Goal: Information Seeking & Learning: Learn about a topic

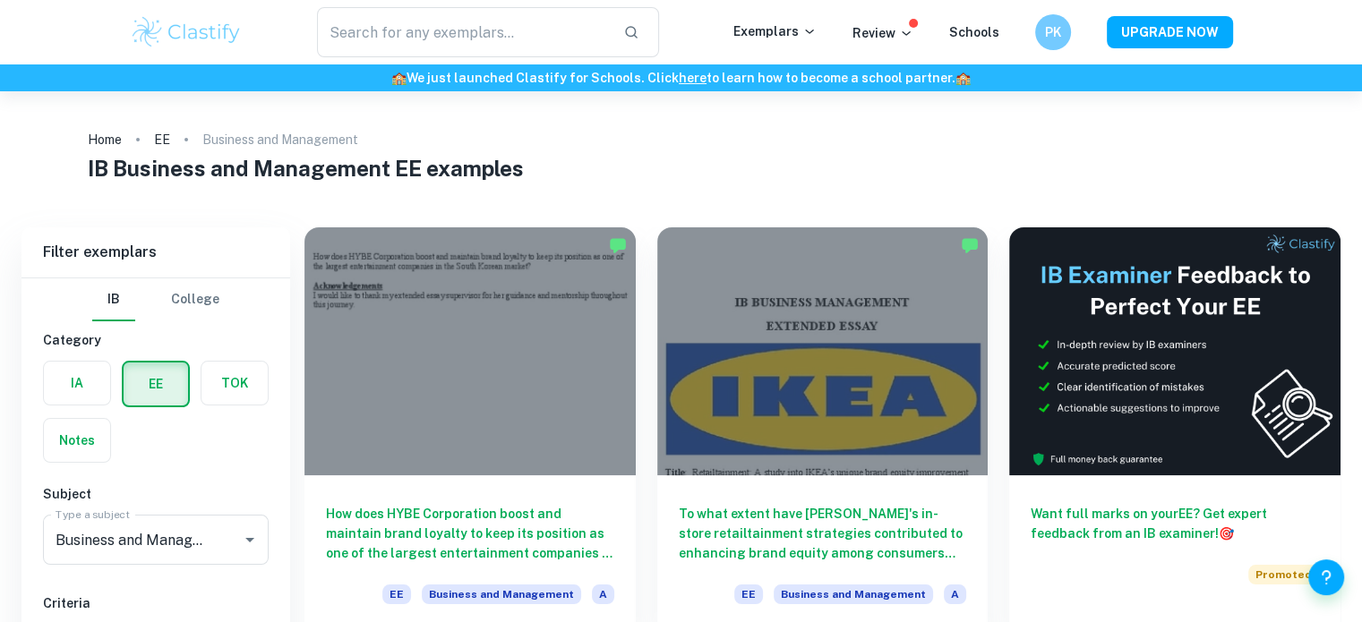
scroll to position [133, 0]
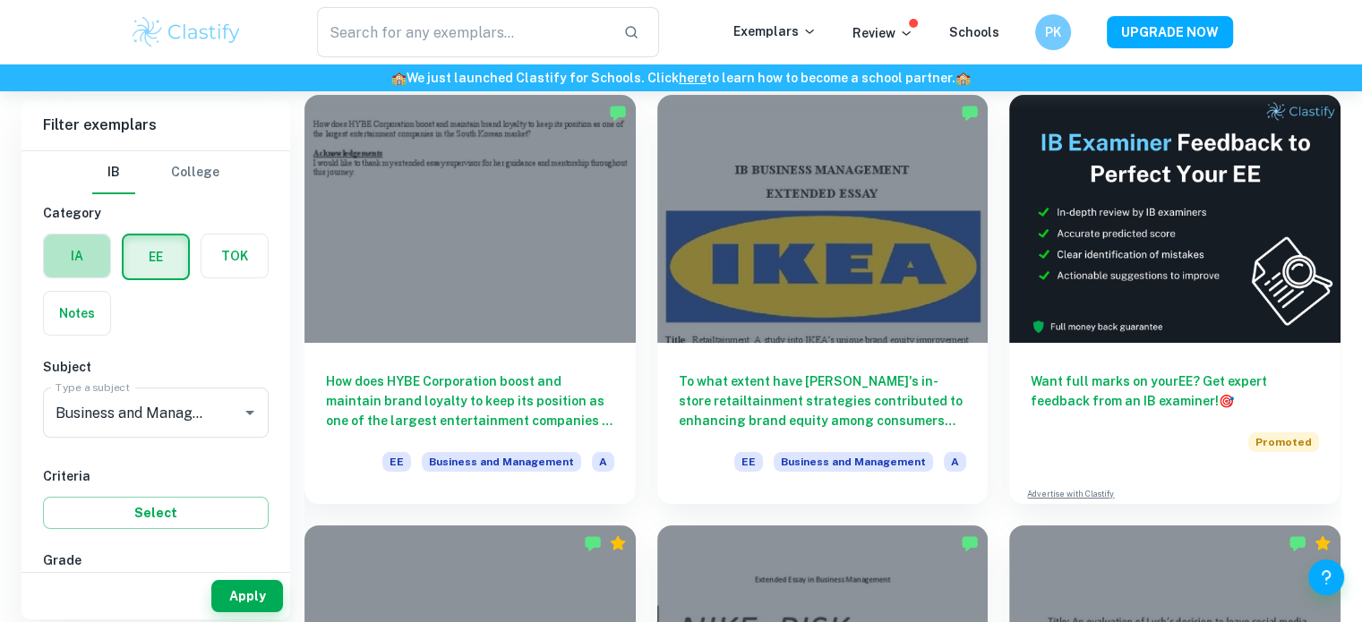
click at [82, 276] on label "button" at bounding box center [77, 256] width 66 height 43
click at [0, 0] on input "radio" at bounding box center [0, 0] width 0 height 0
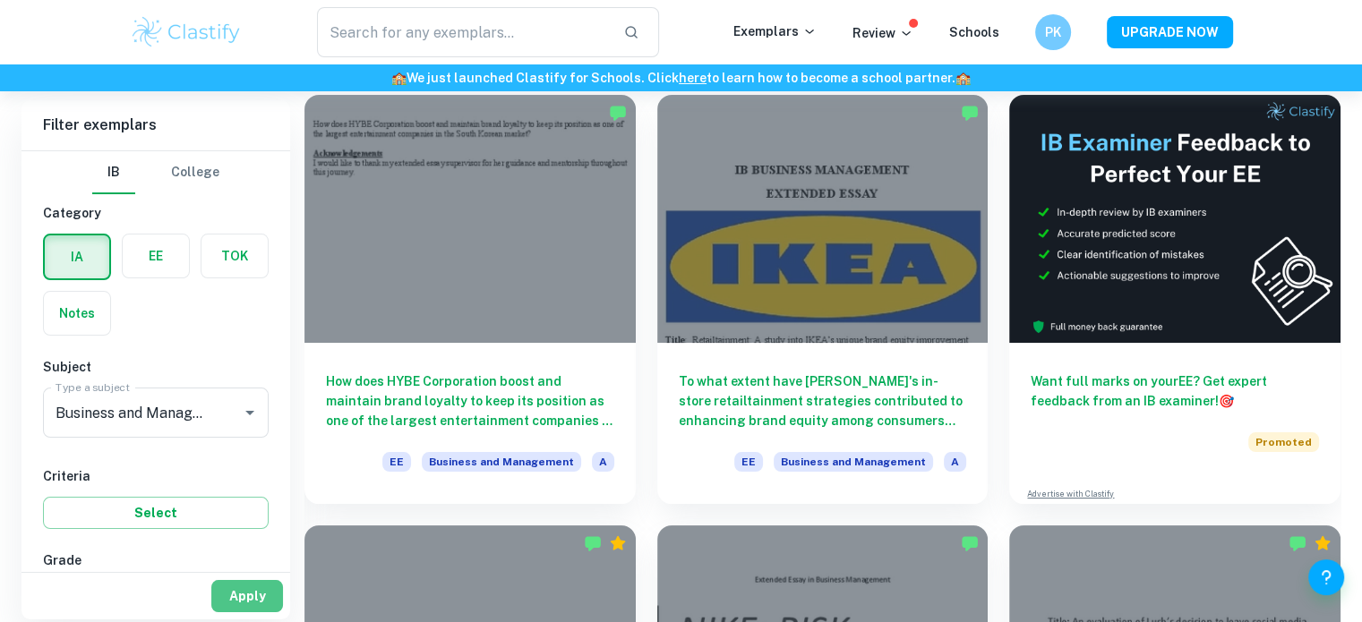
click at [261, 588] on button "Apply" at bounding box center [247, 596] width 72 height 32
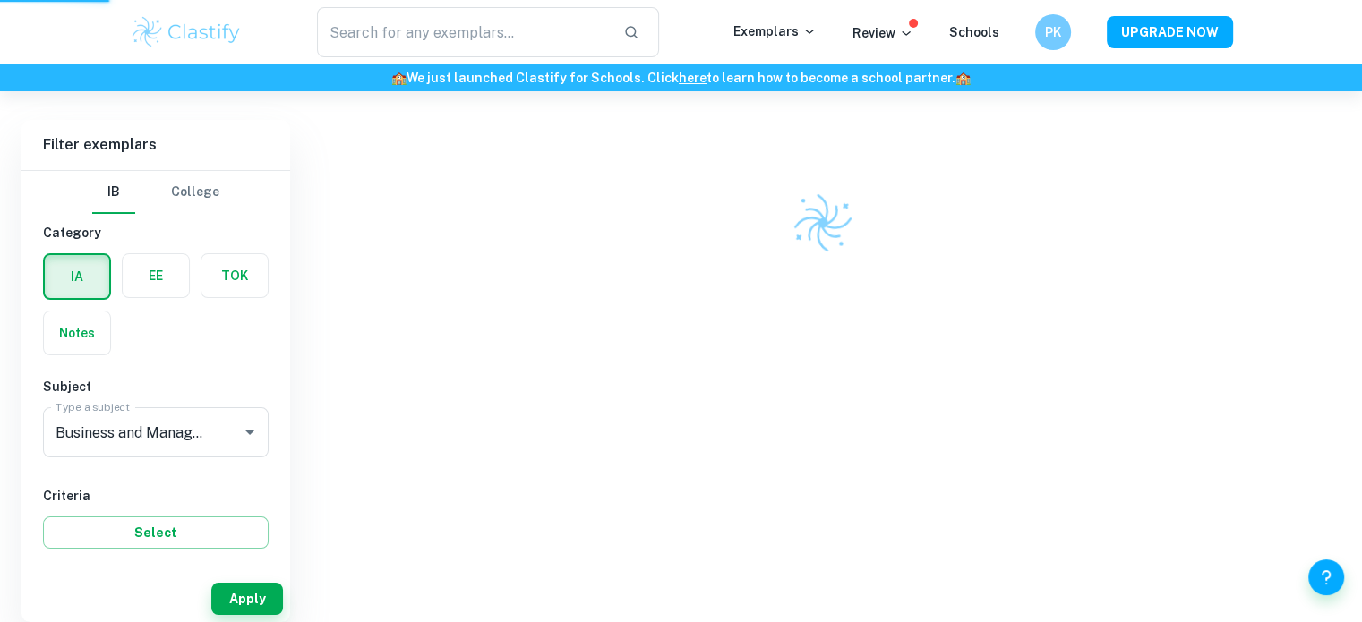
scroll to position [91, 0]
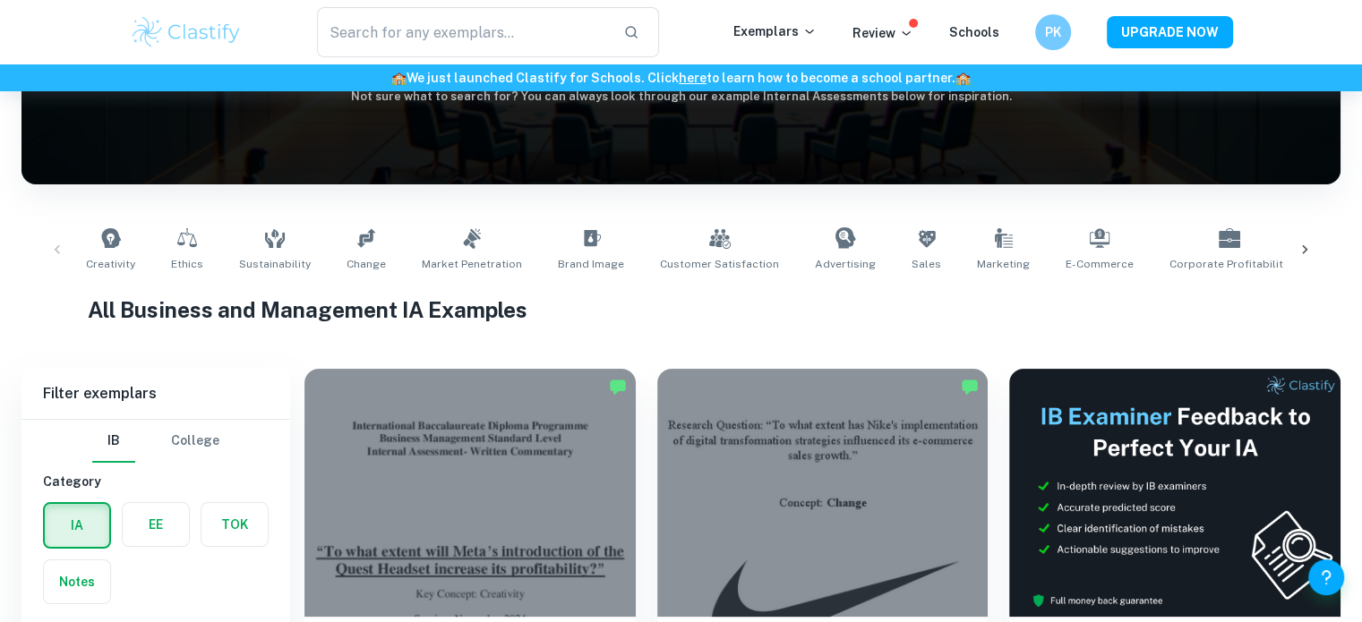
scroll to position [462, 0]
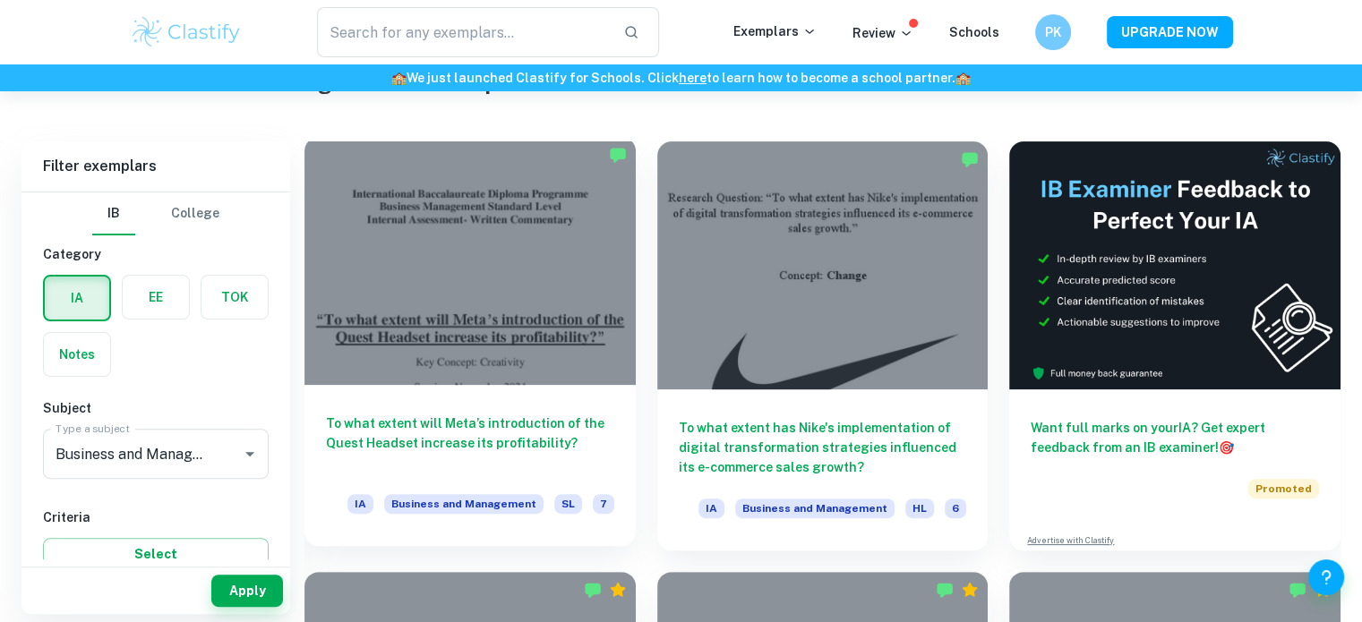
click at [442, 324] on div at bounding box center [469, 261] width 331 height 248
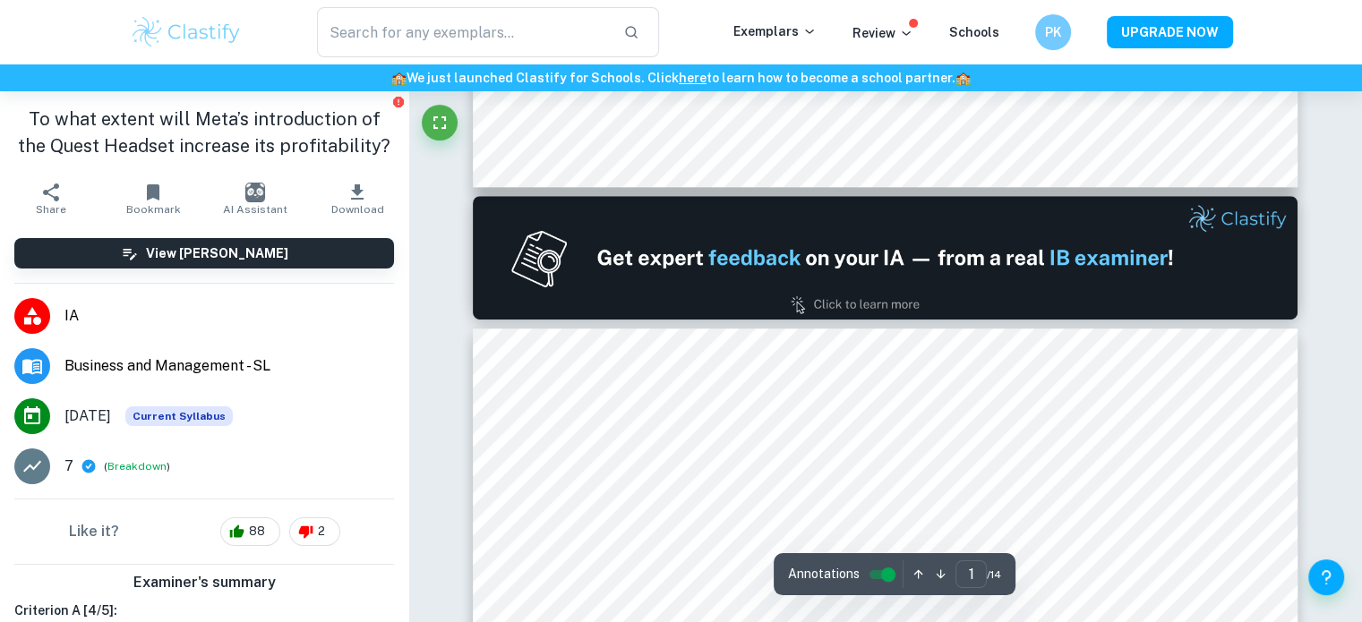
type input "2"
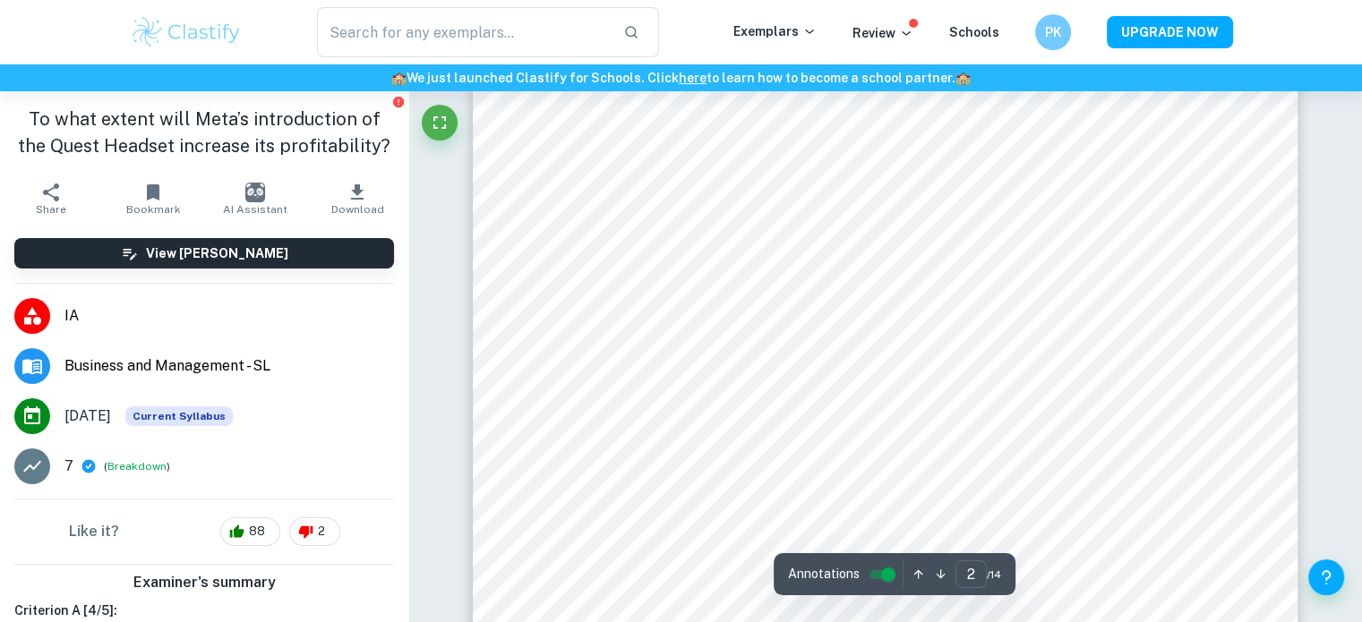
scroll to position [1383, 0]
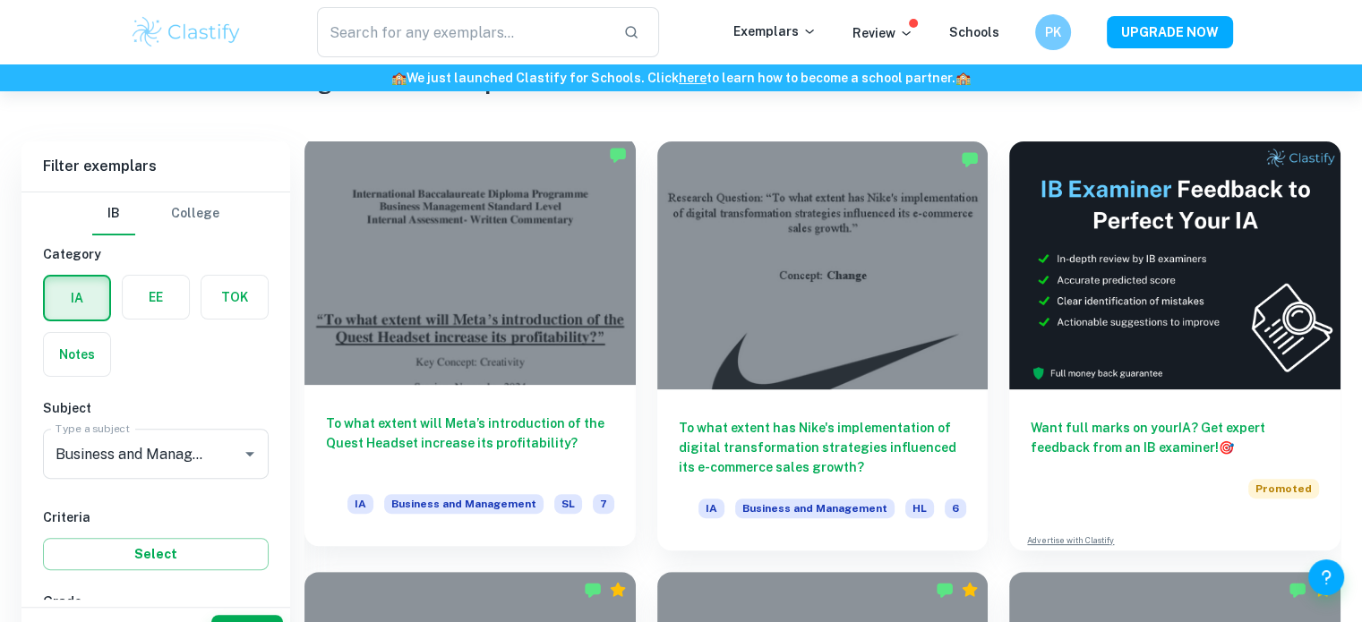
scroll to position [643, 0]
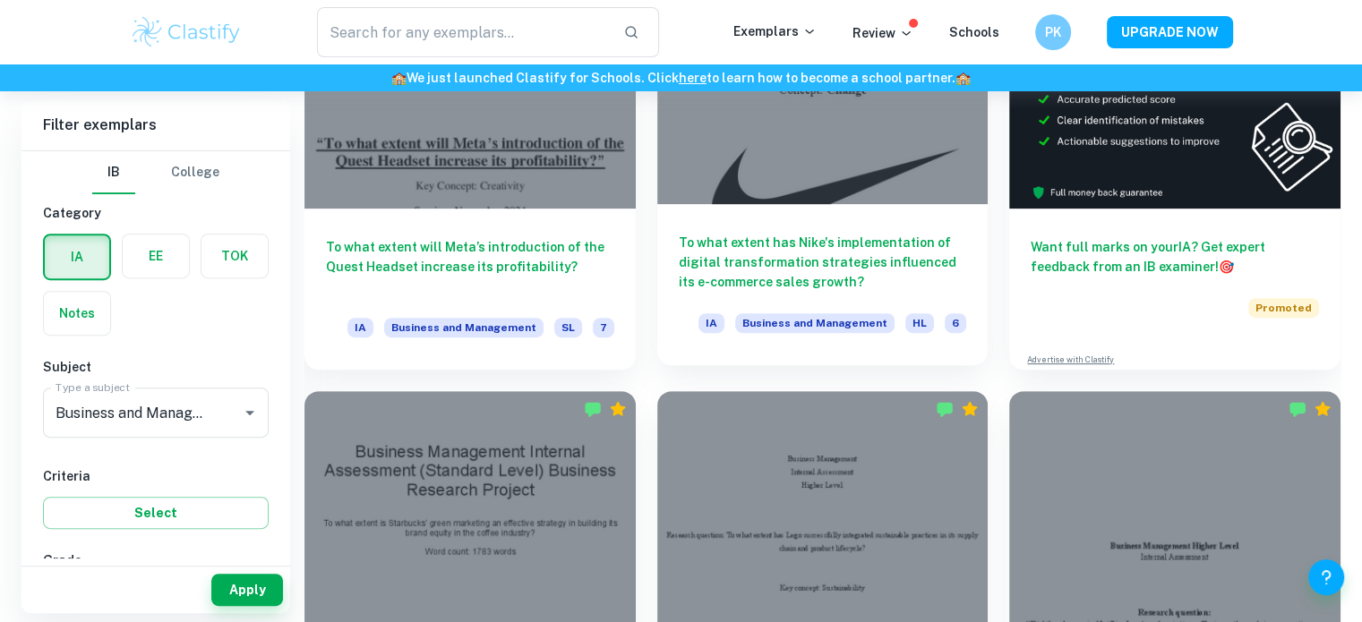
click at [771, 246] on h6 "To what extent has Nike's implementation of digital transformation strategies i…" at bounding box center [823, 262] width 288 height 59
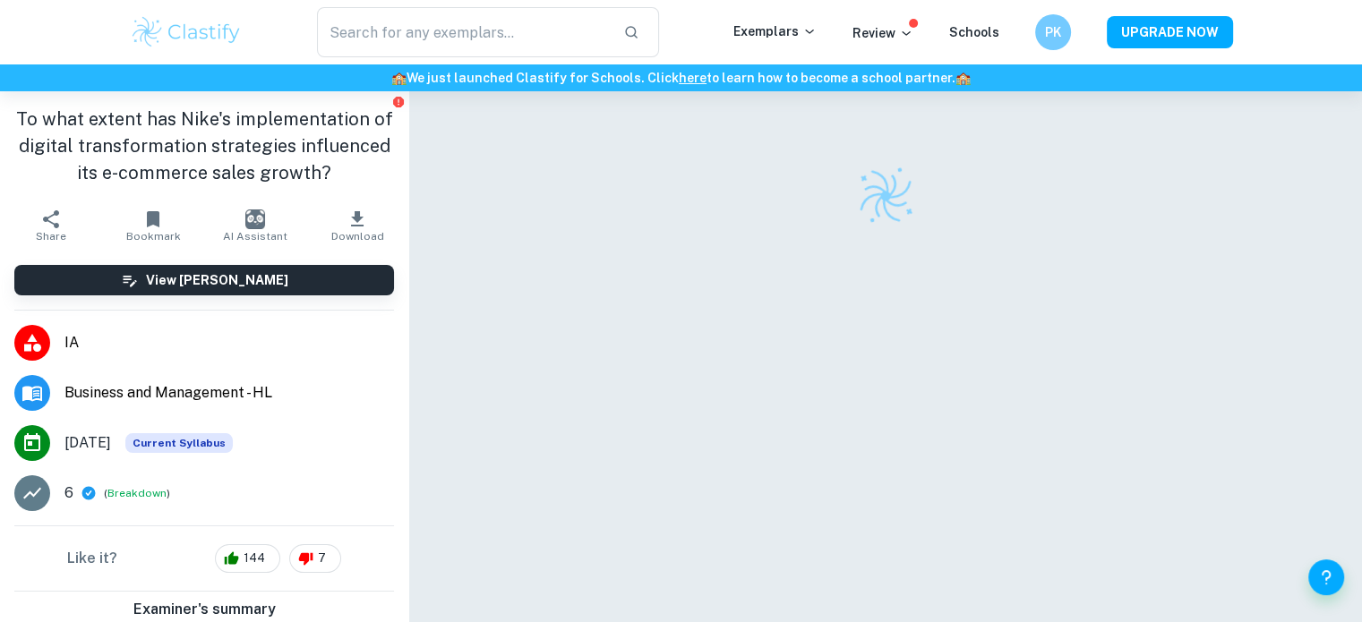
scroll to position [9, 0]
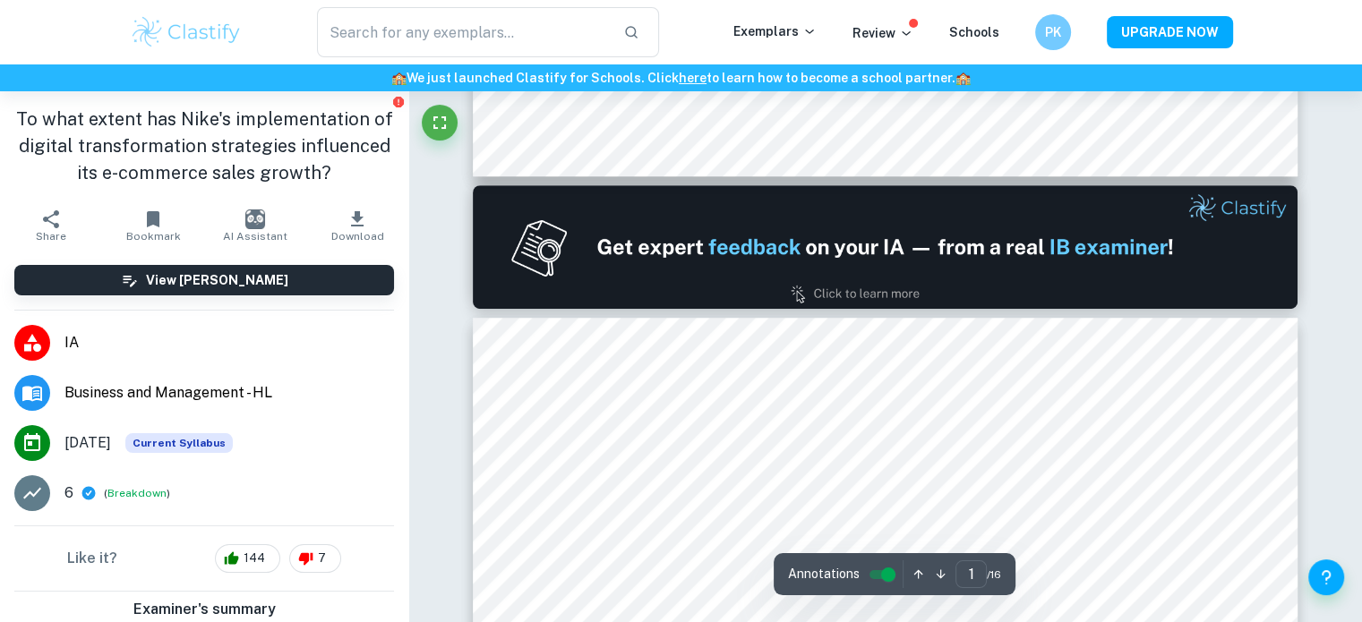
type input "2"
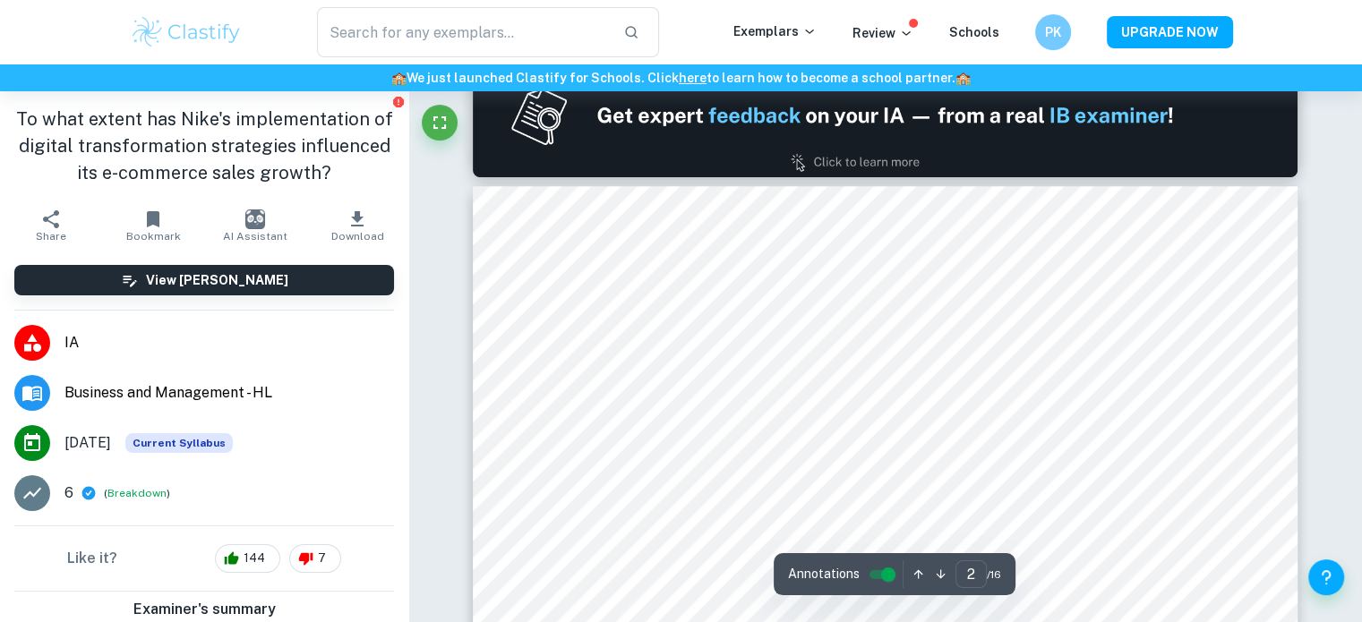
scroll to position [1374, 0]
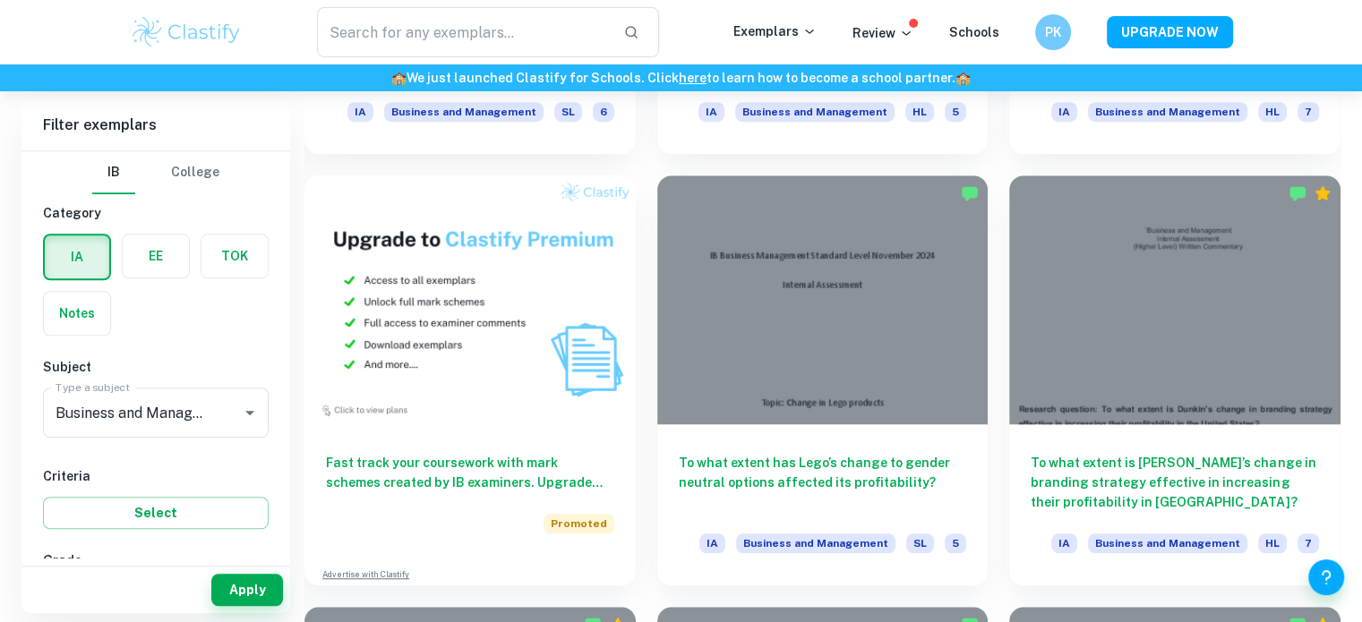
scroll to position [1292, 0]
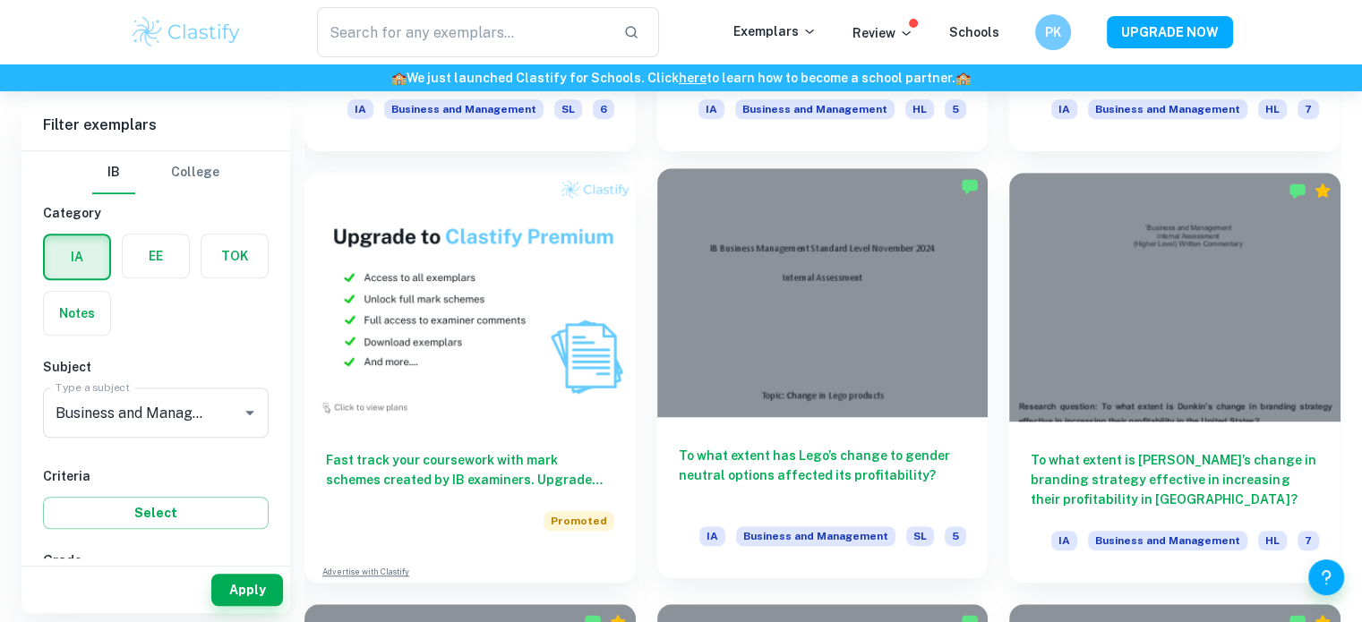
click at [843, 332] on div at bounding box center [822, 292] width 331 height 248
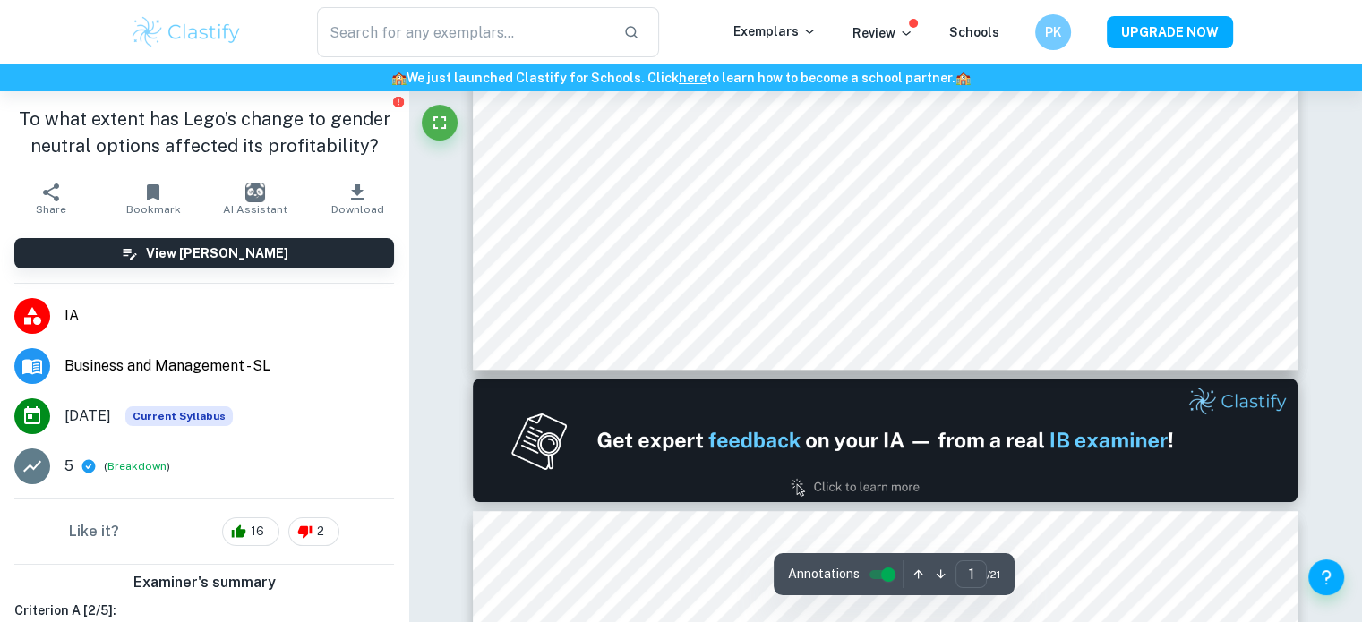
type input "2"
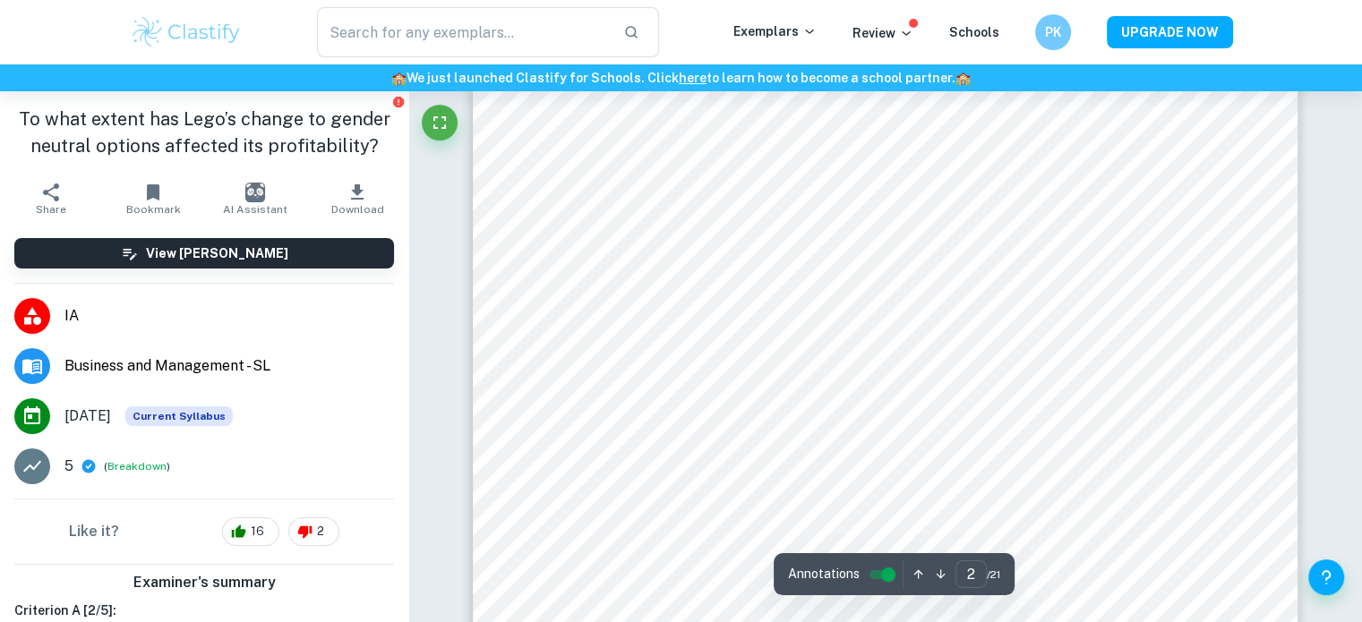
scroll to position [1435, 0]
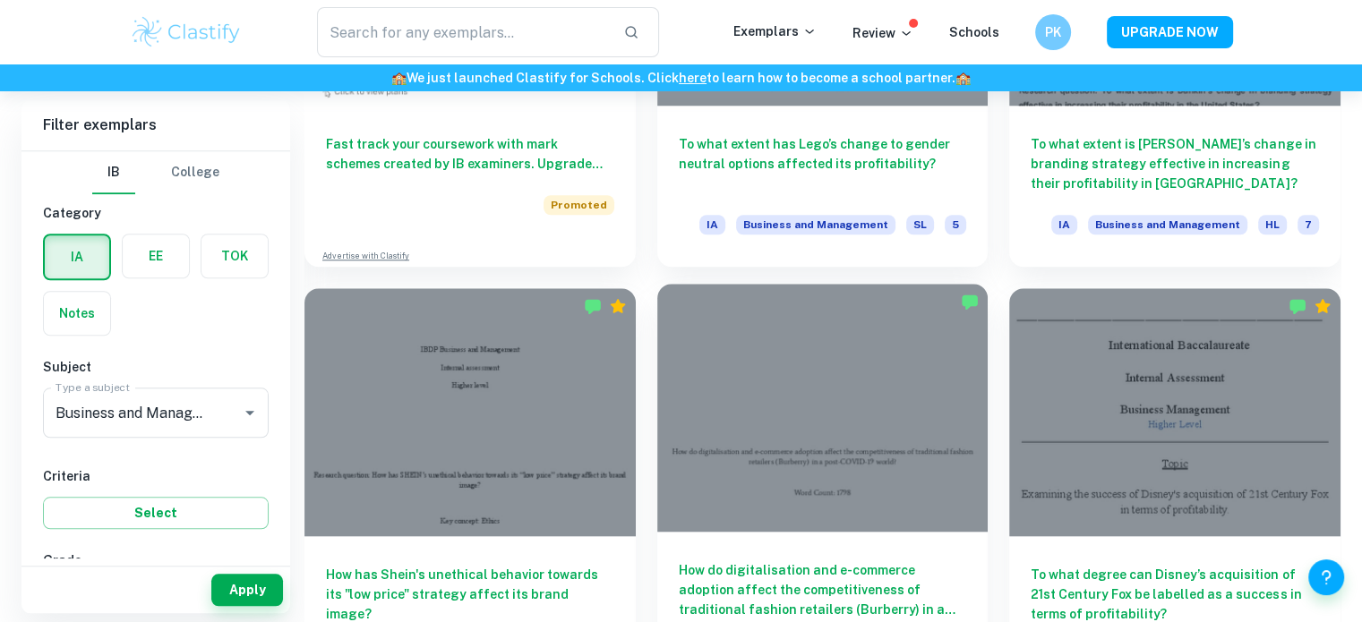
scroll to position [1608, 0]
click at [842, 385] on div at bounding box center [822, 408] width 331 height 248
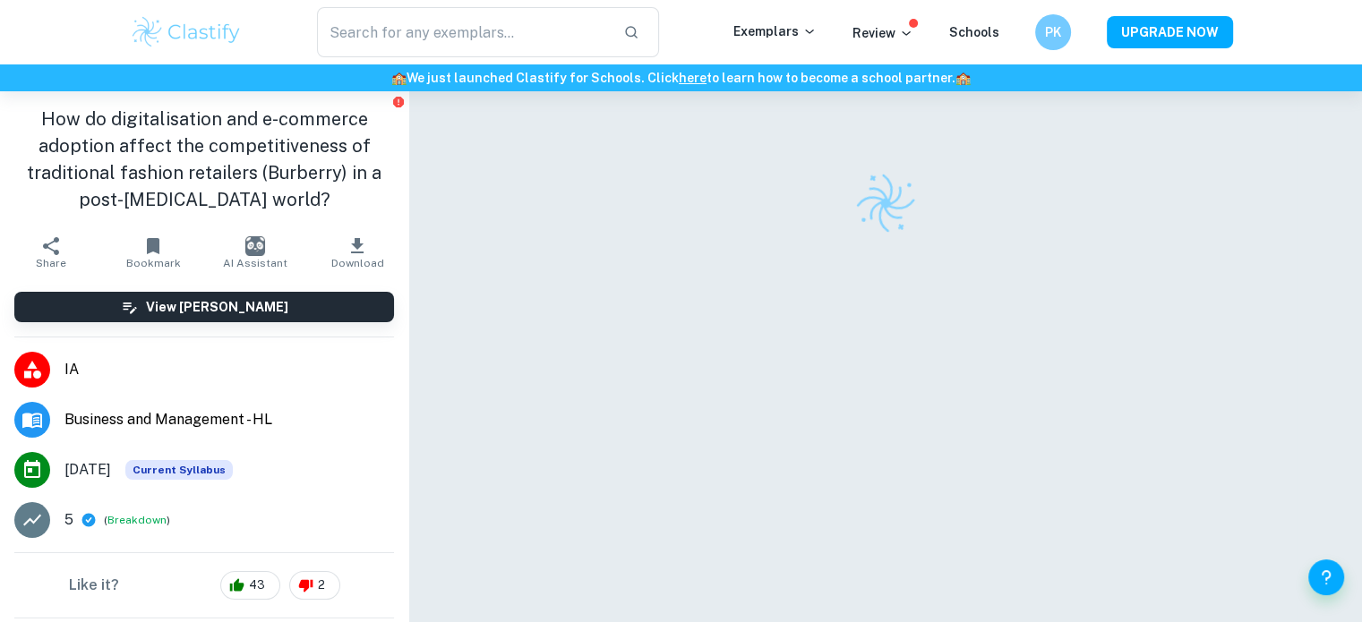
scroll to position [91, 0]
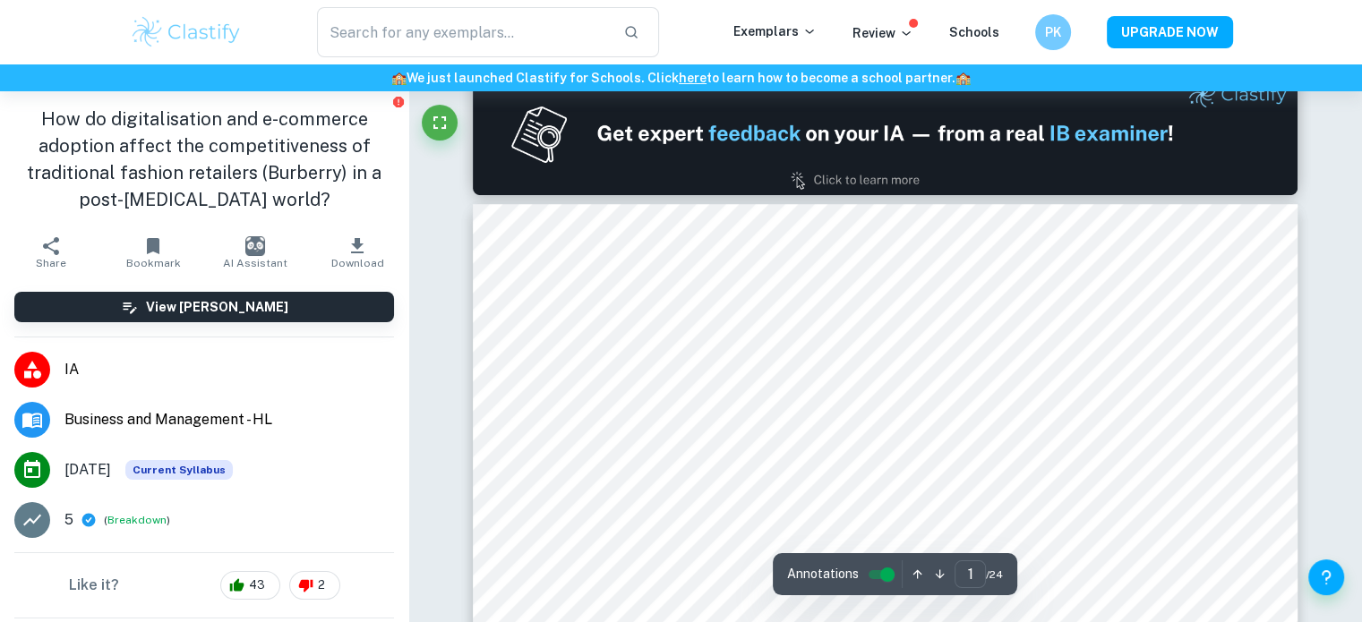
type input "2"
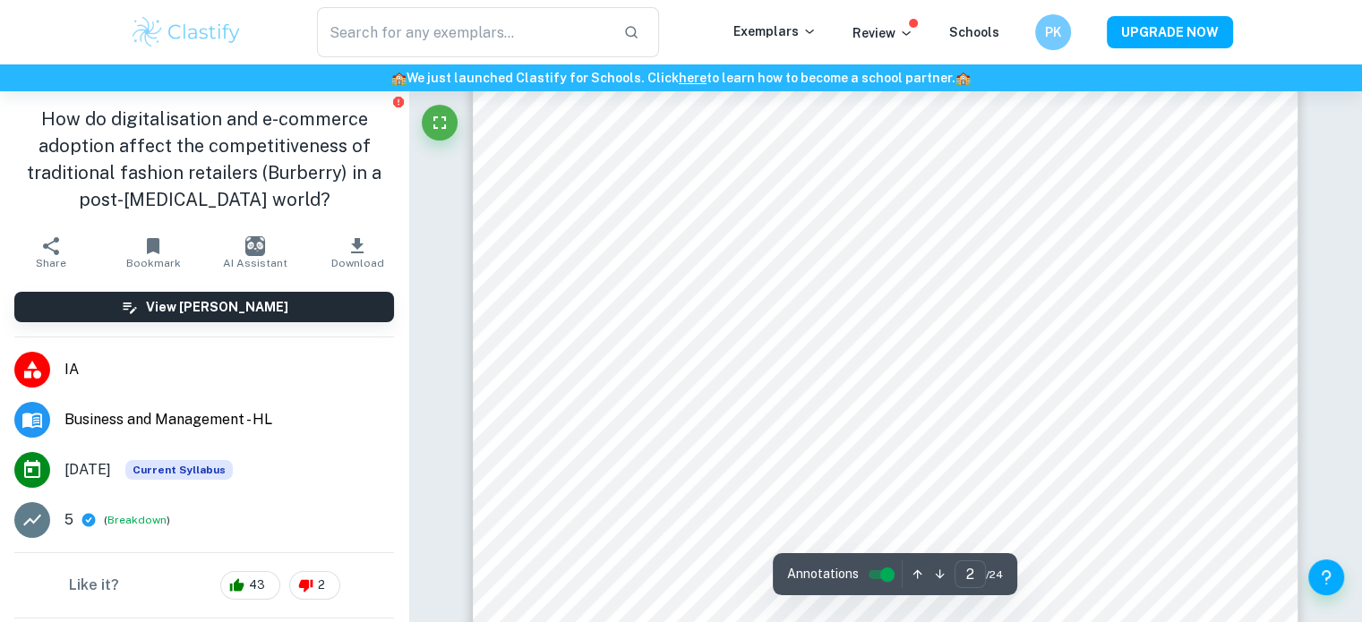
scroll to position [1469, 0]
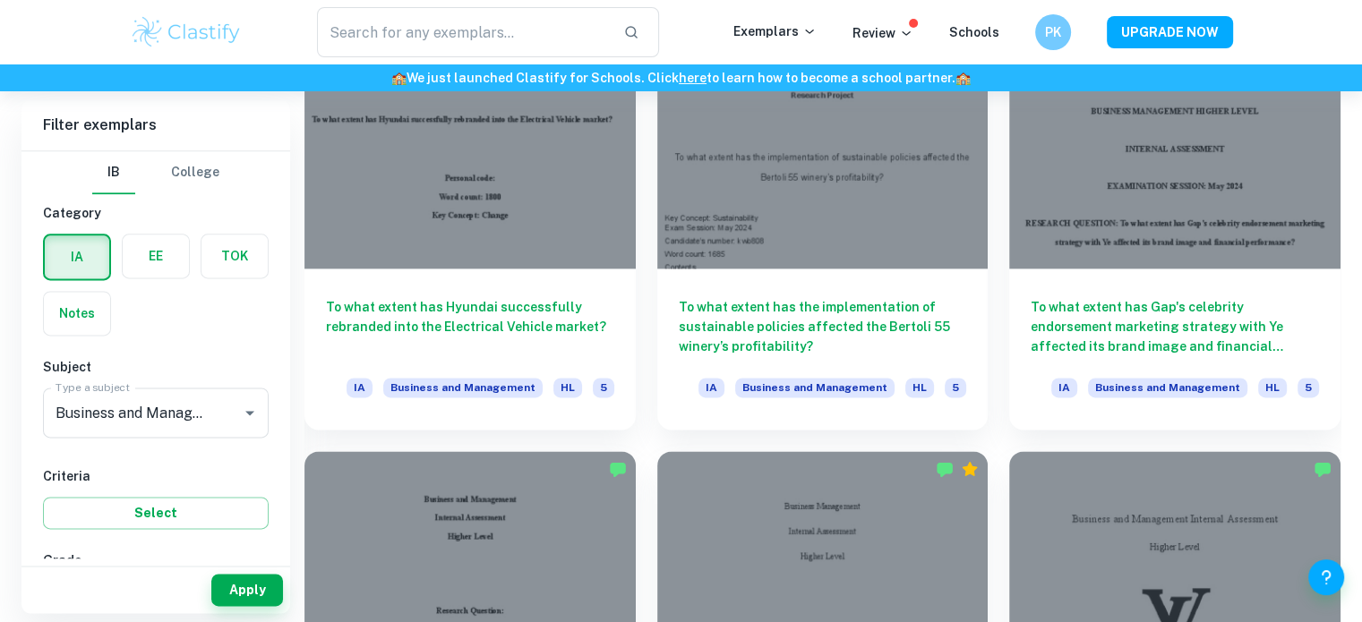
scroll to position [2308, 0]
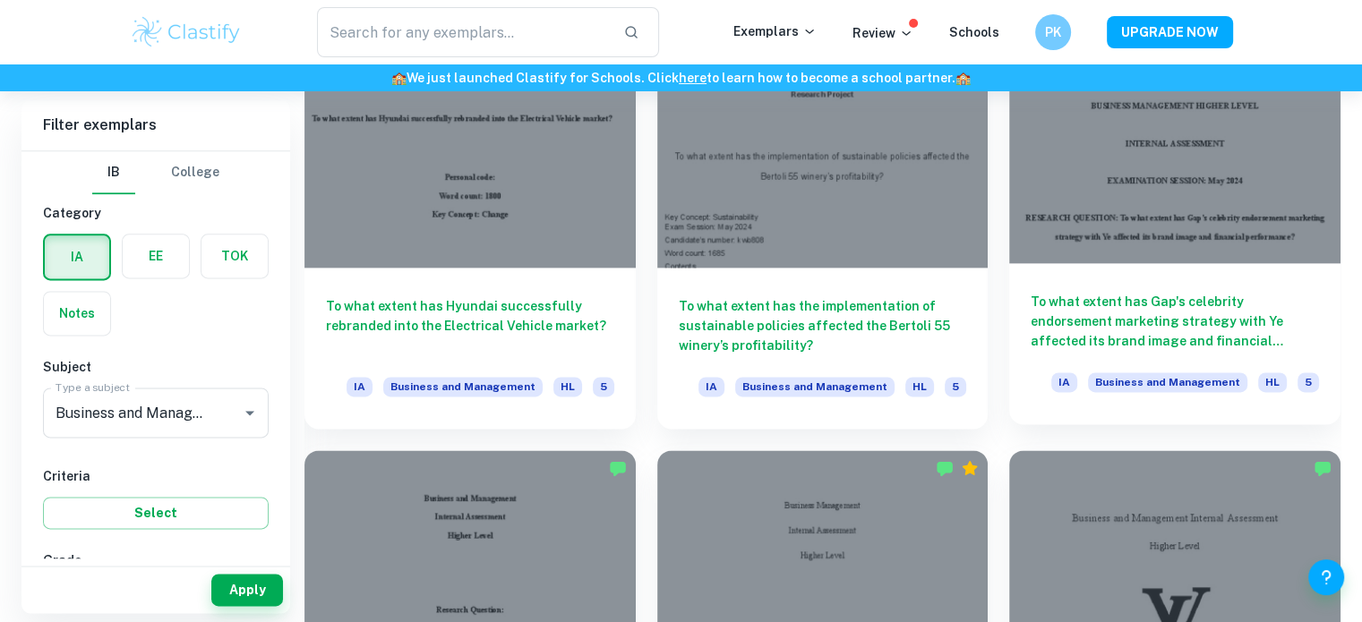
click at [1092, 250] on div at bounding box center [1174, 139] width 331 height 248
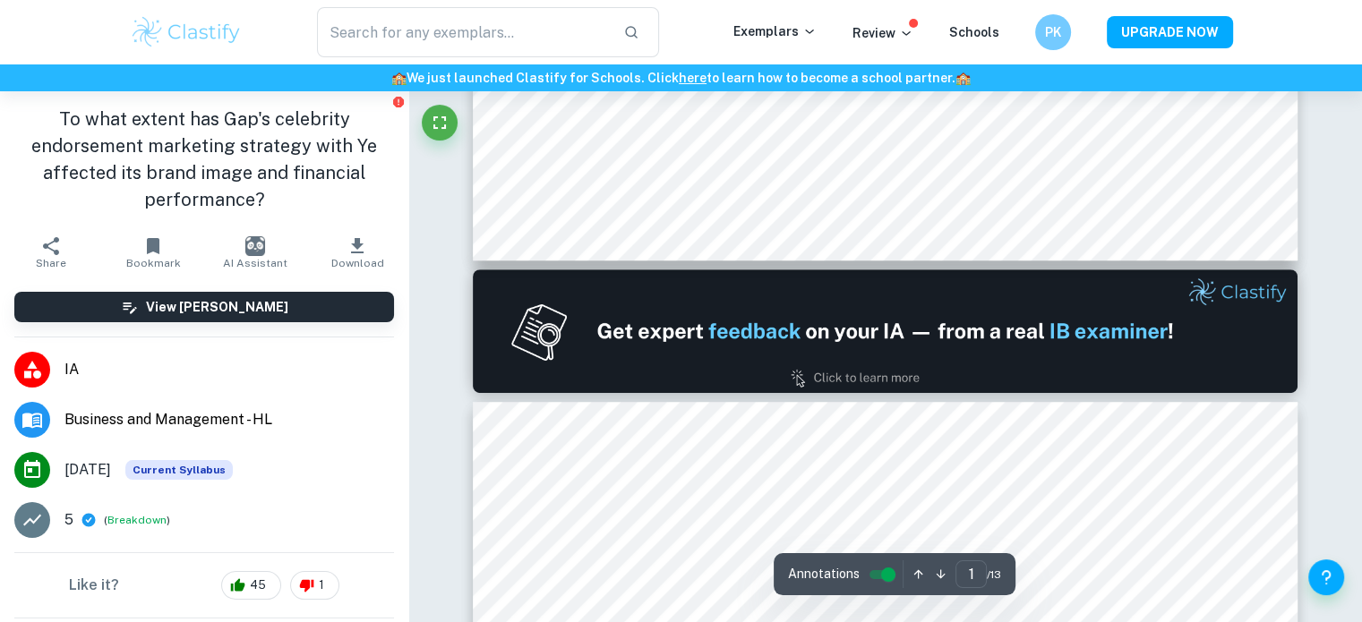
type input "2"
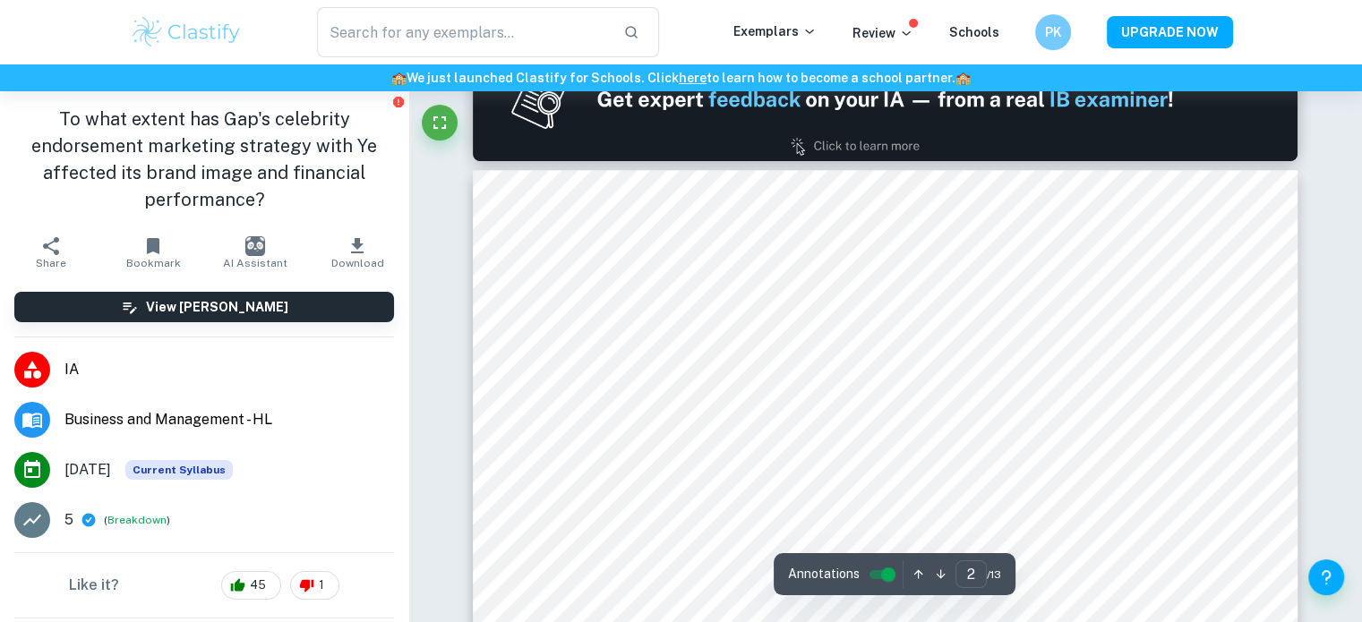
scroll to position [1149, 0]
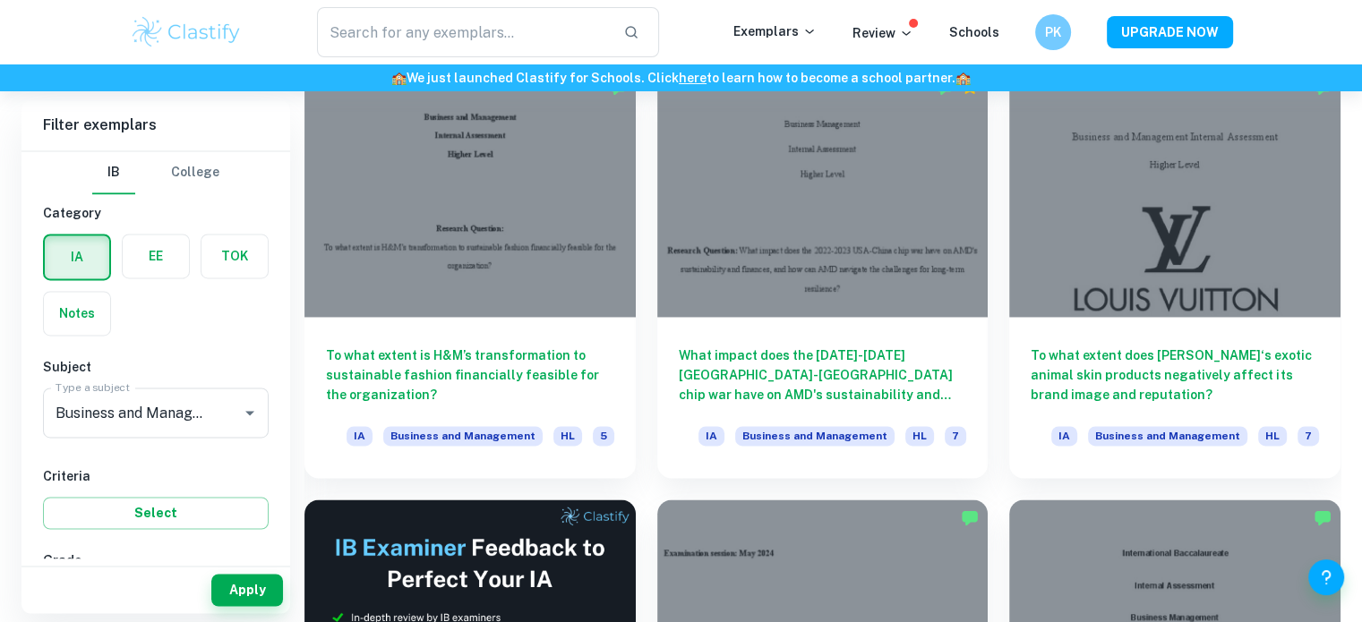
scroll to position [2690, 0]
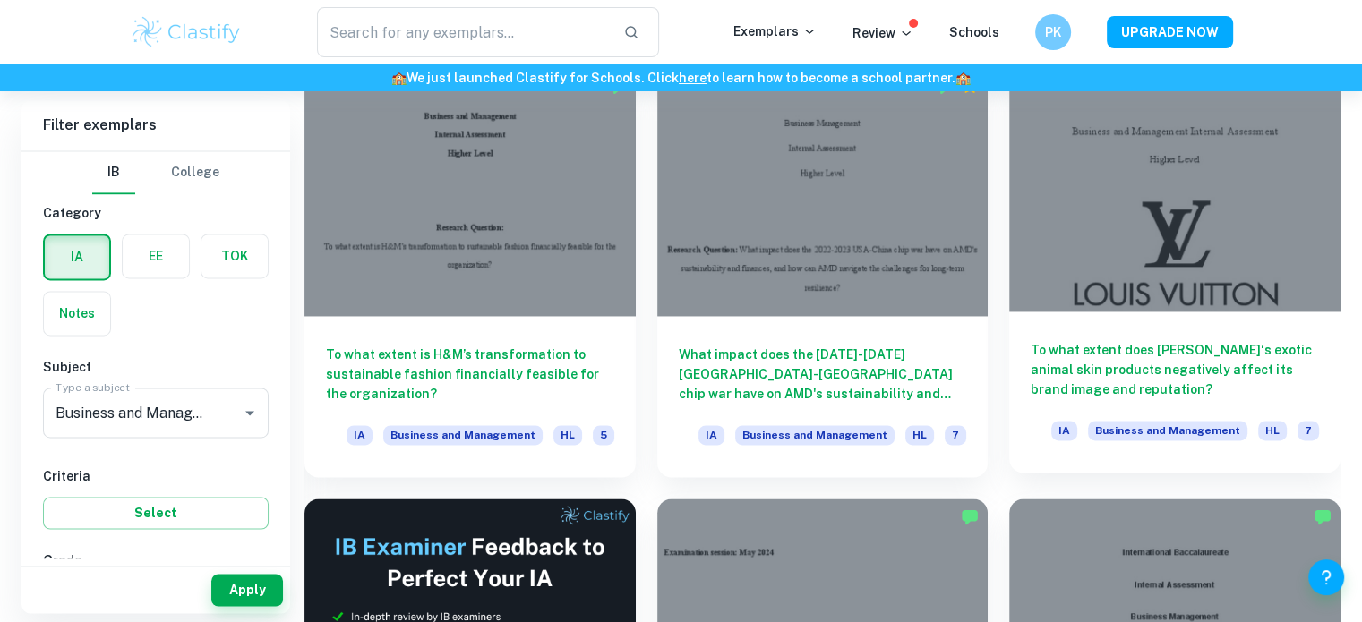
click at [1138, 289] on div at bounding box center [1174, 188] width 331 height 248
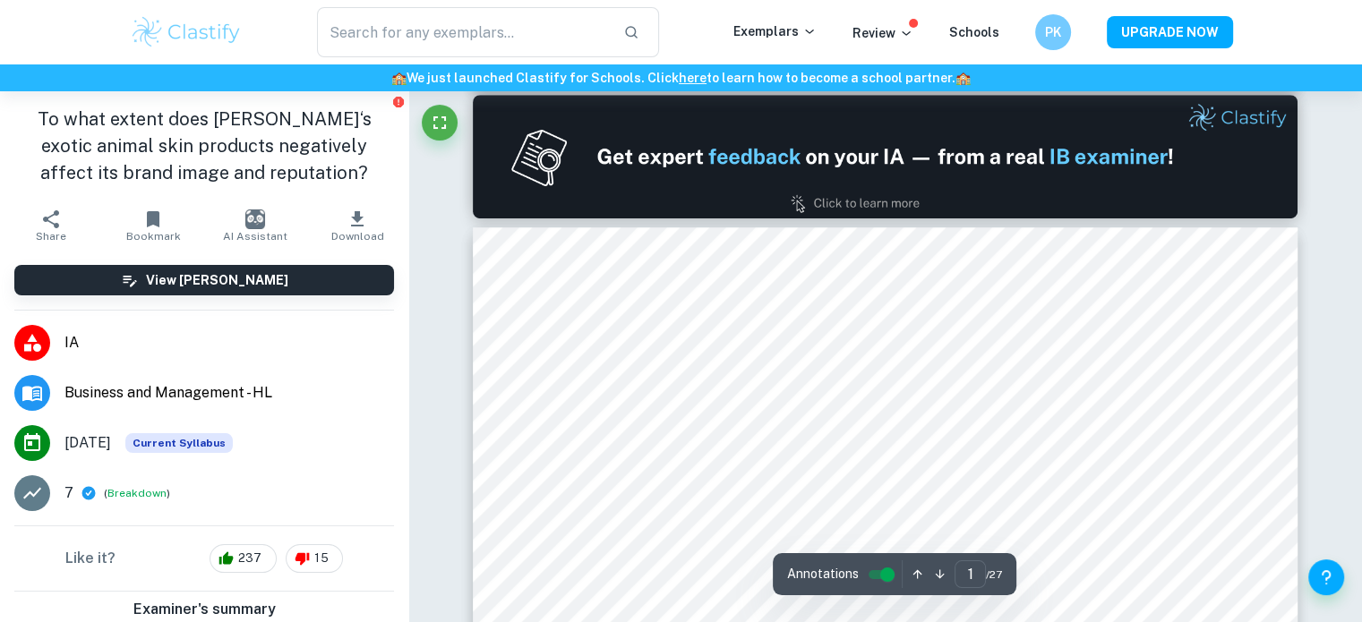
type input "2"
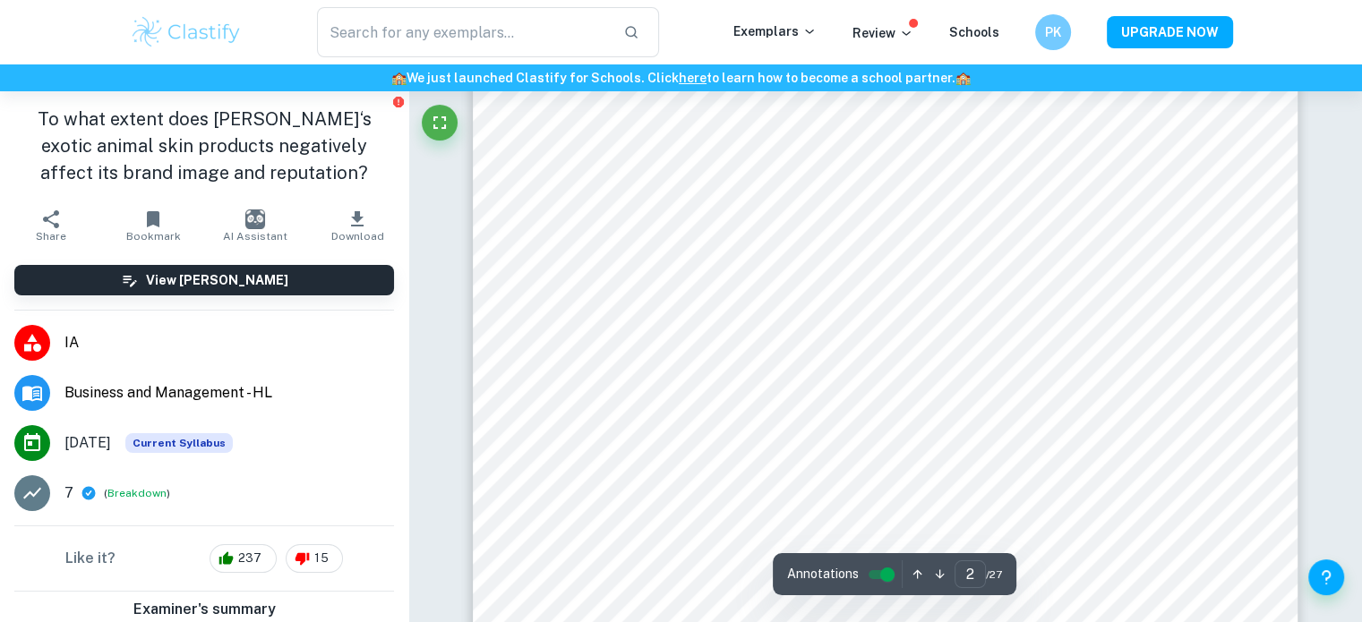
scroll to position [1522, 0]
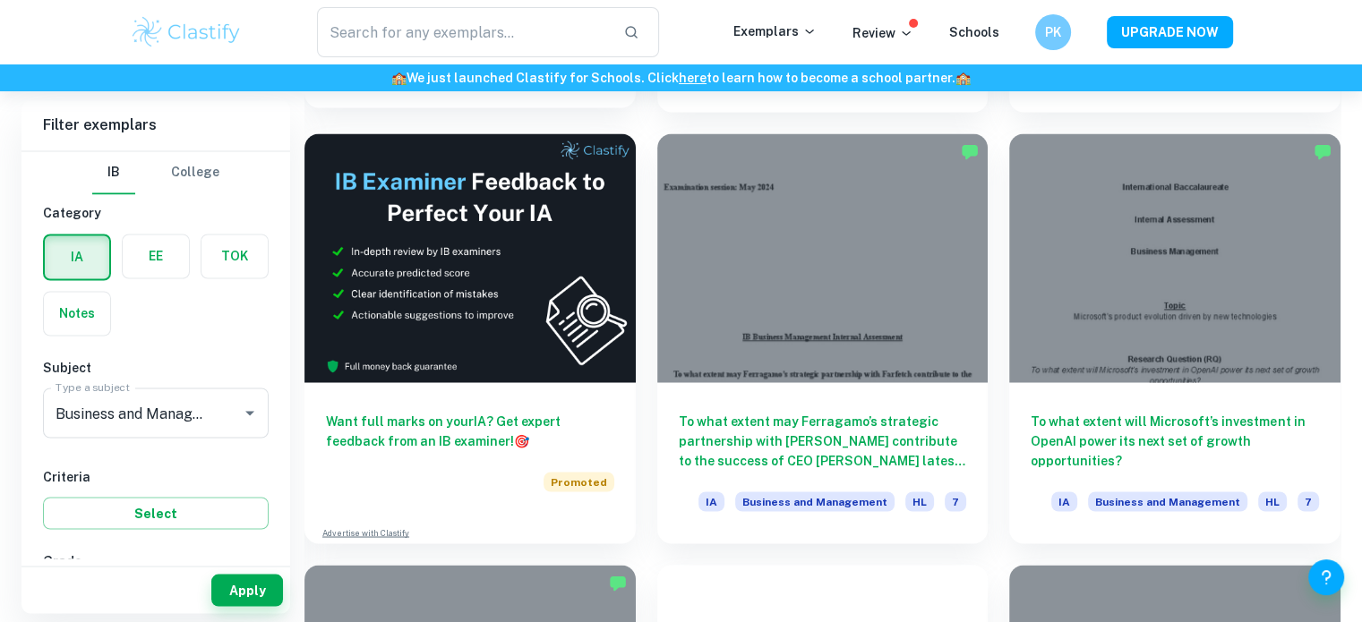
scroll to position [3069, 0]
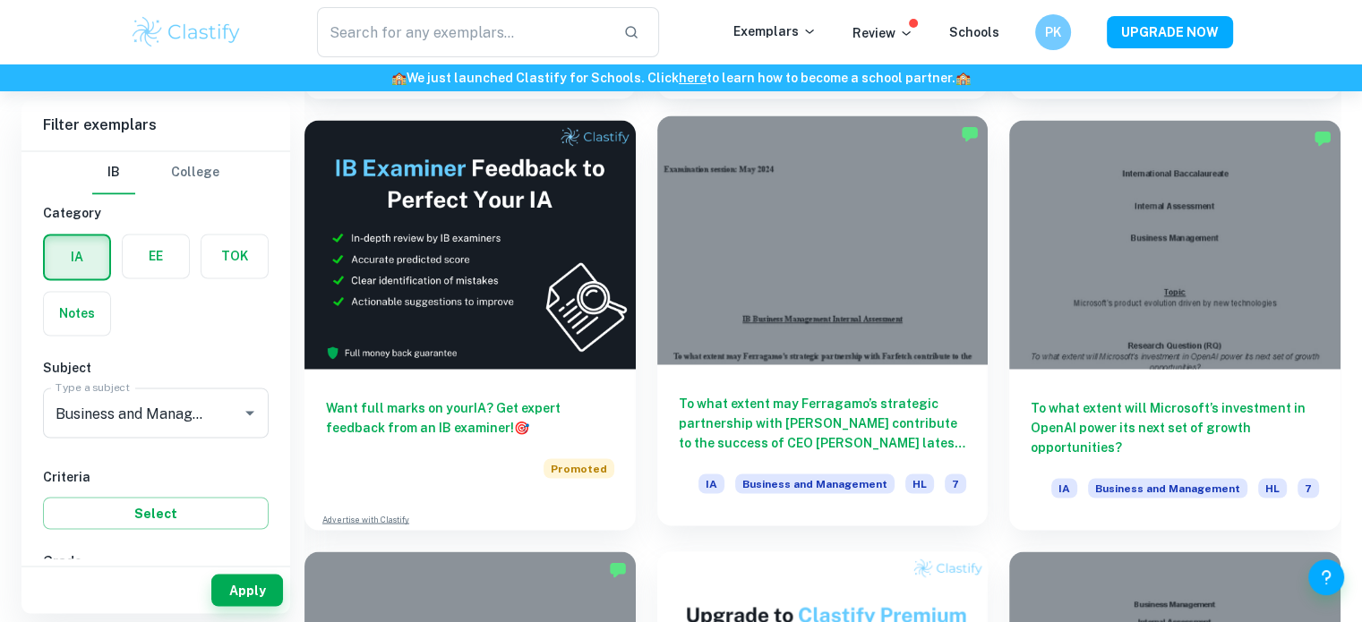
click at [761, 362] on div at bounding box center [822, 240] width 331 height 248
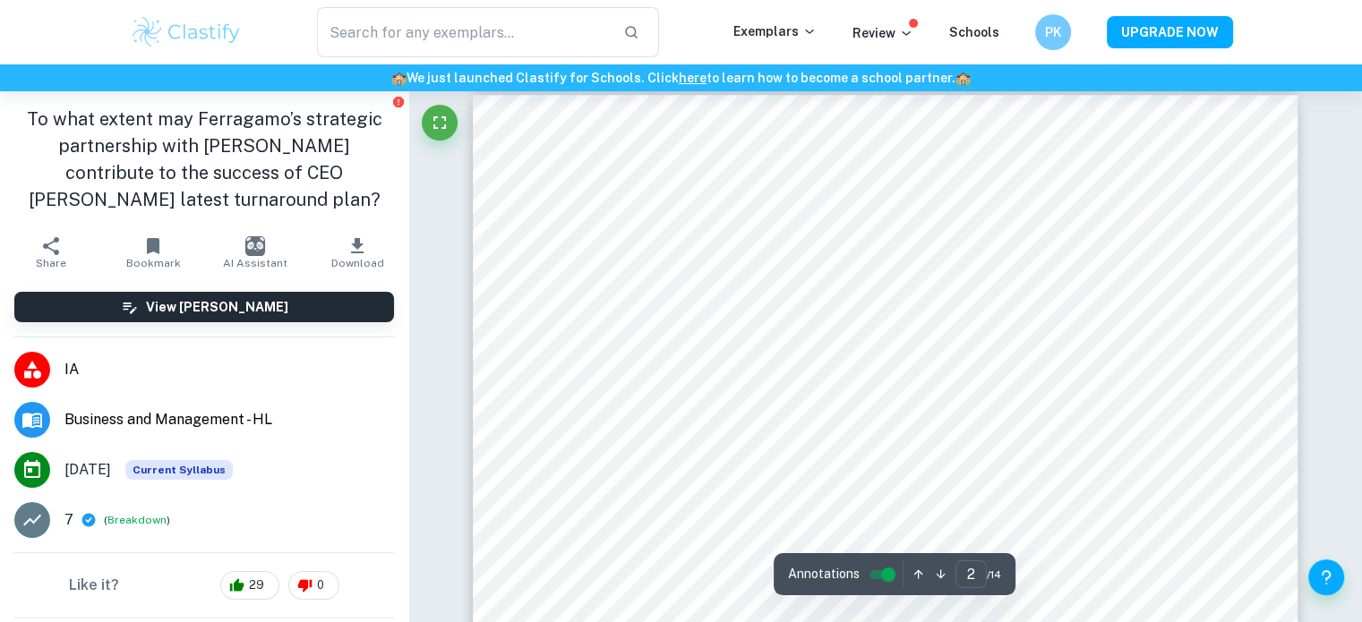
scroll to position [1224, 0]
type input "1"
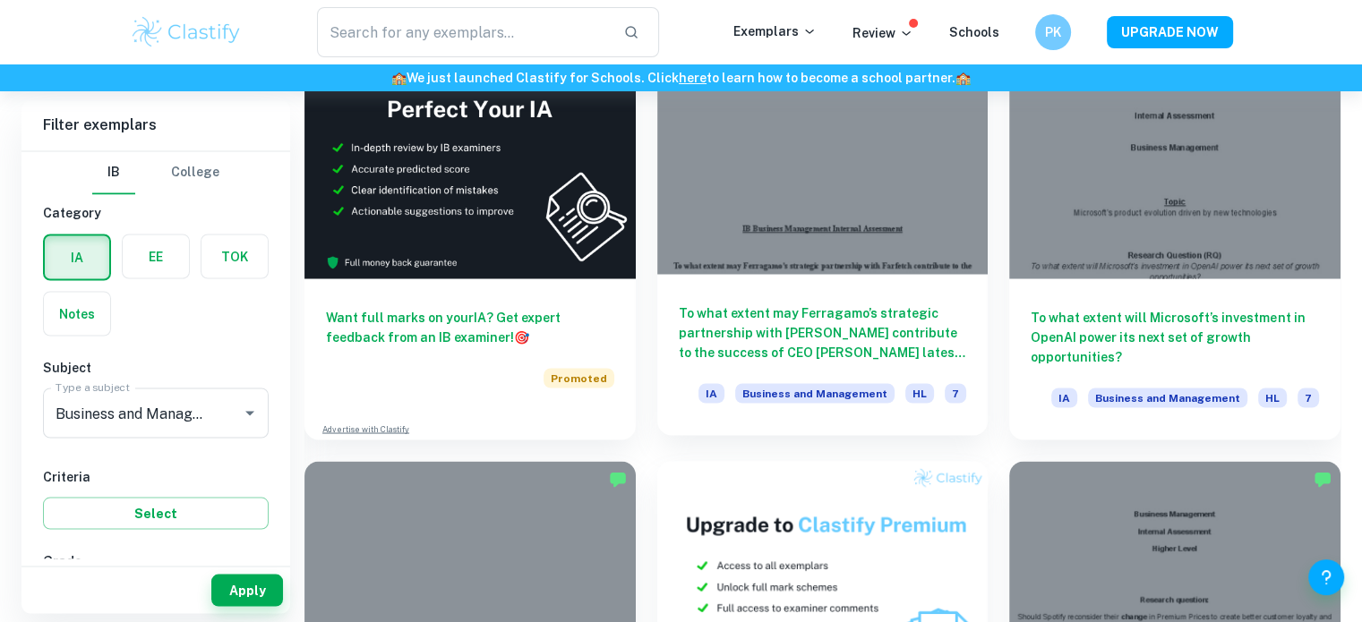
scroll to position [2991, 0]
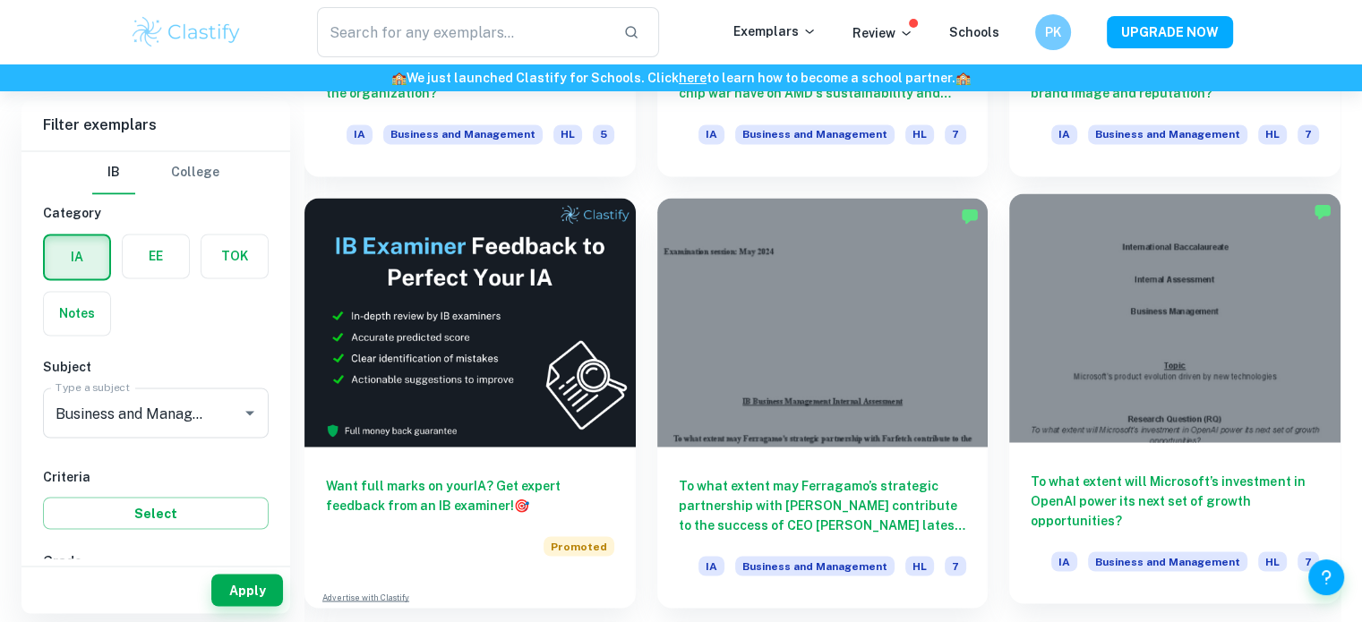
click at [1192, 373] on div at bounding box center [1174, 317] width 331 height 248
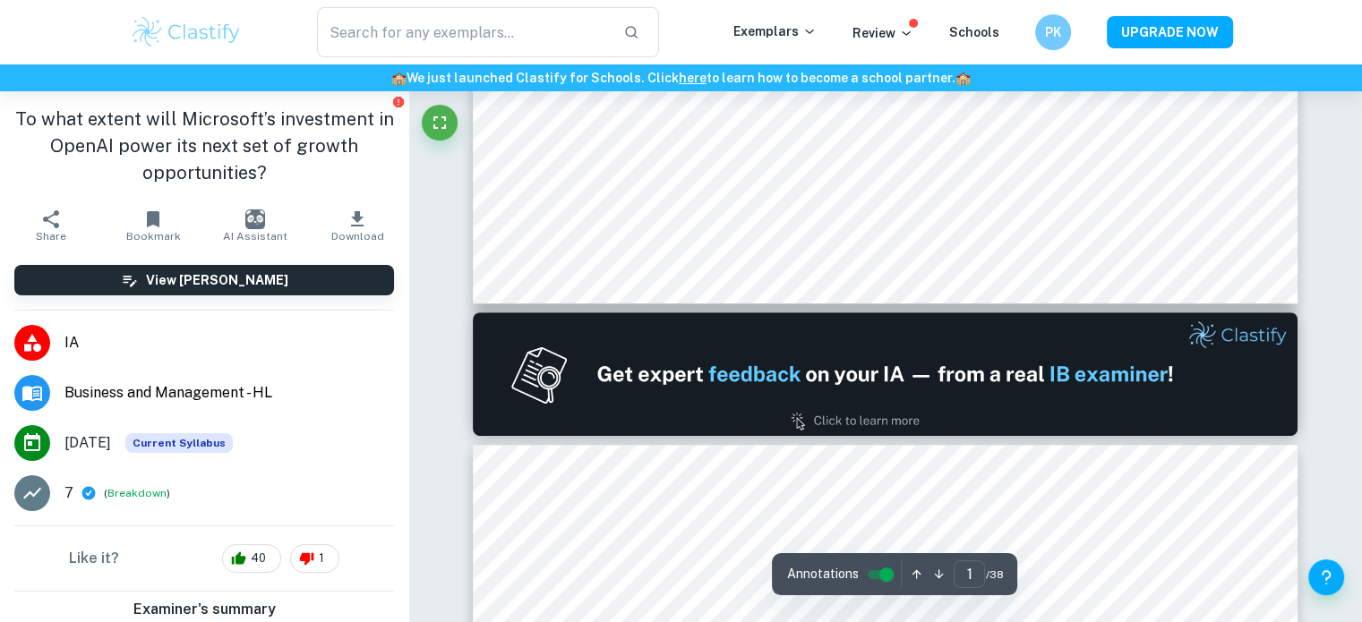
type input "2"
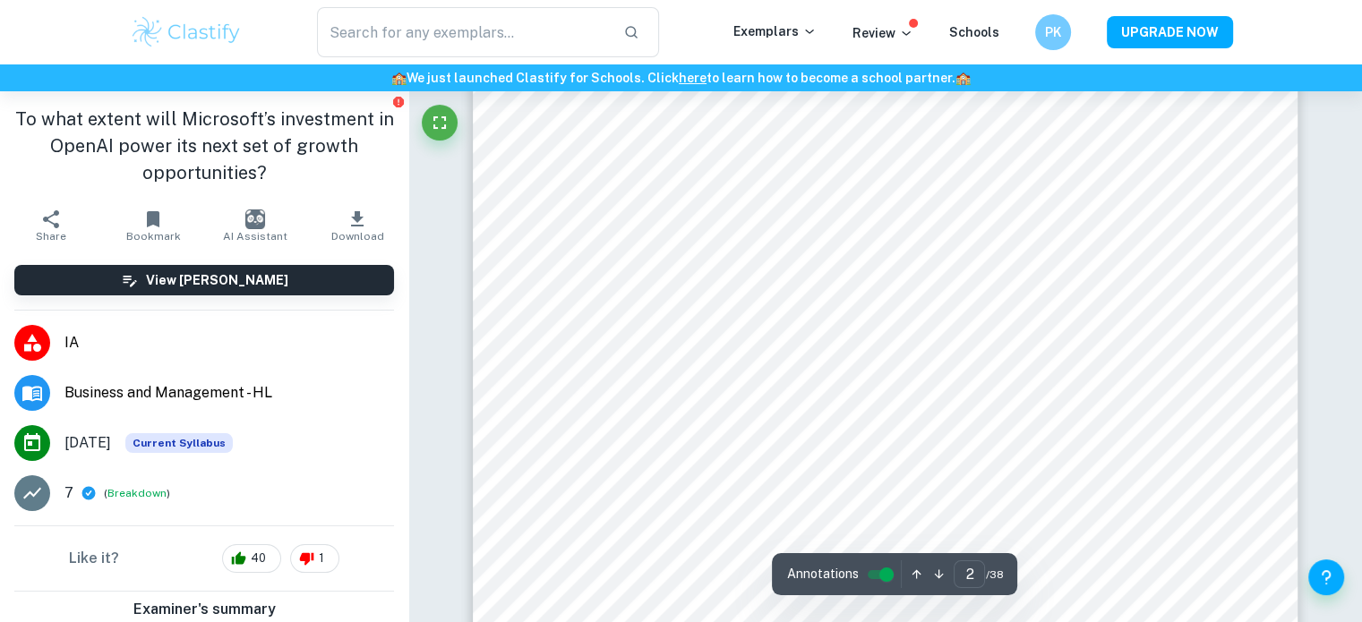
scroll to position [1372, 0]
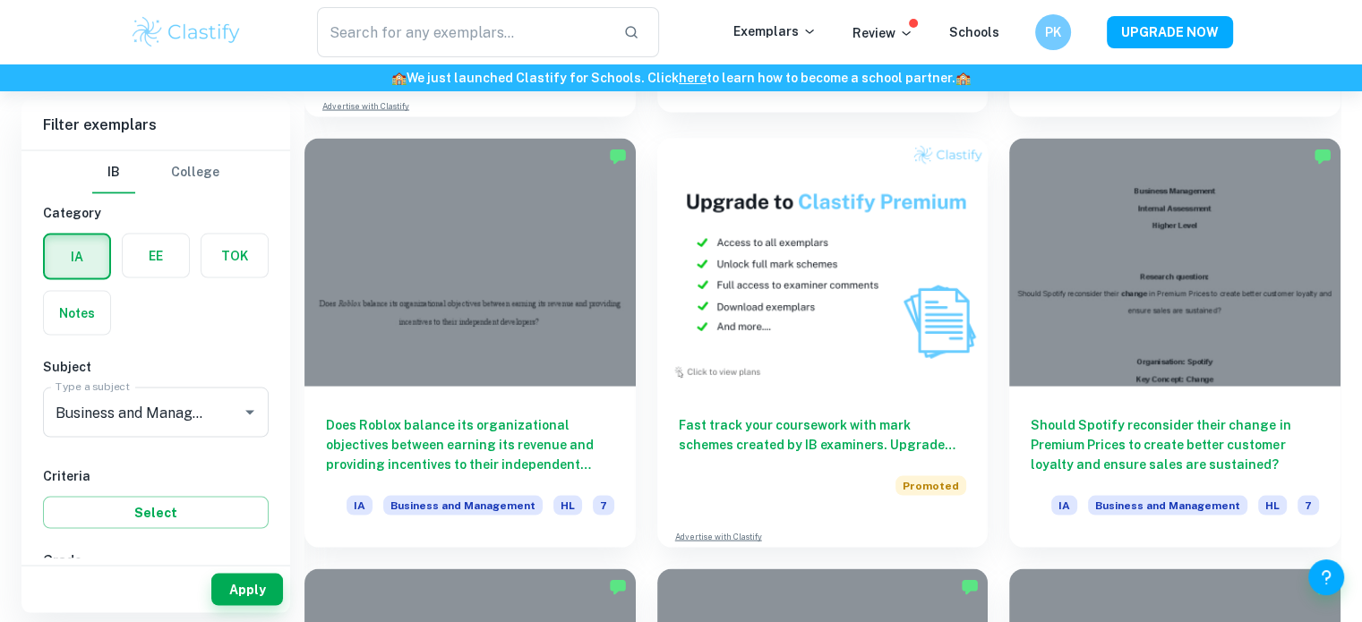
scroll to position [3485, 0]
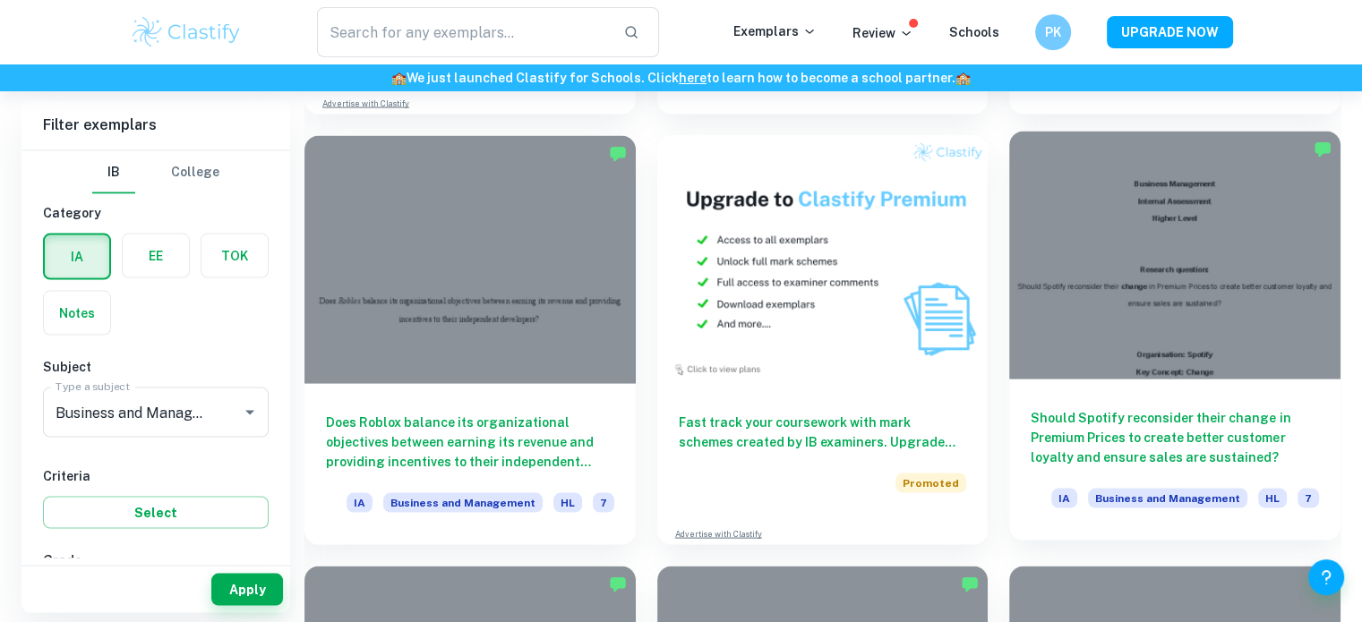
click at [1092, 344] on div at bounding box center [1174, 256] width 331 height 248
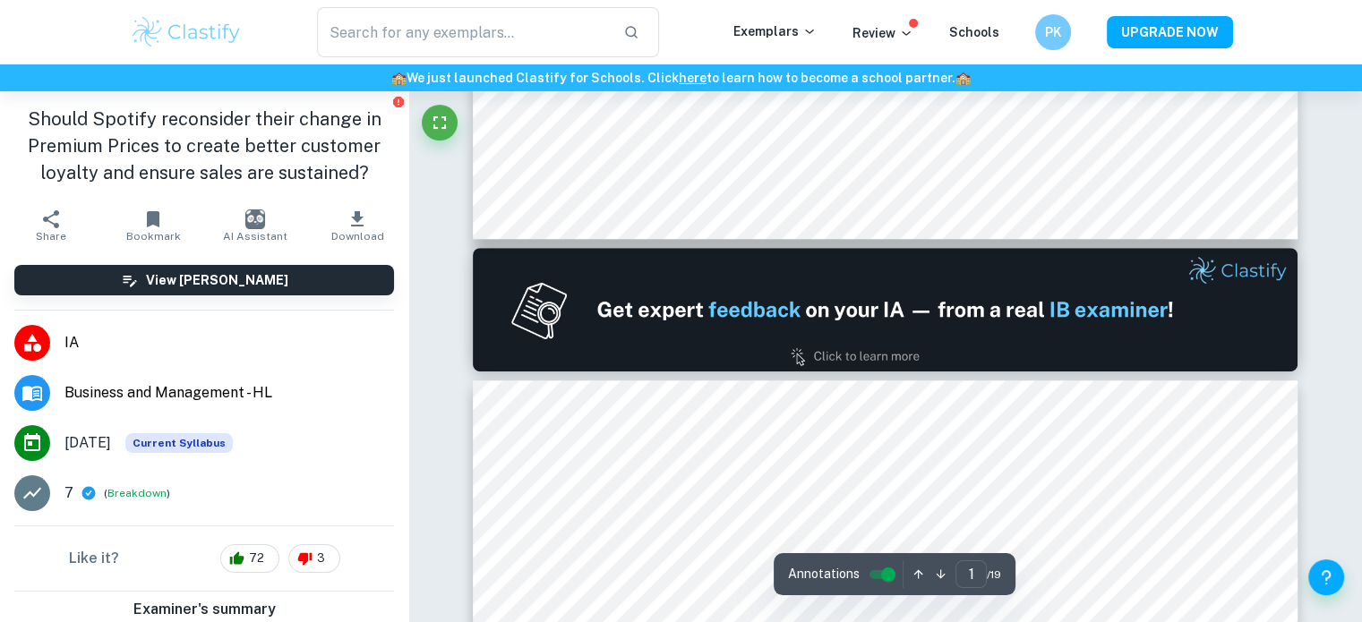
type input "2"
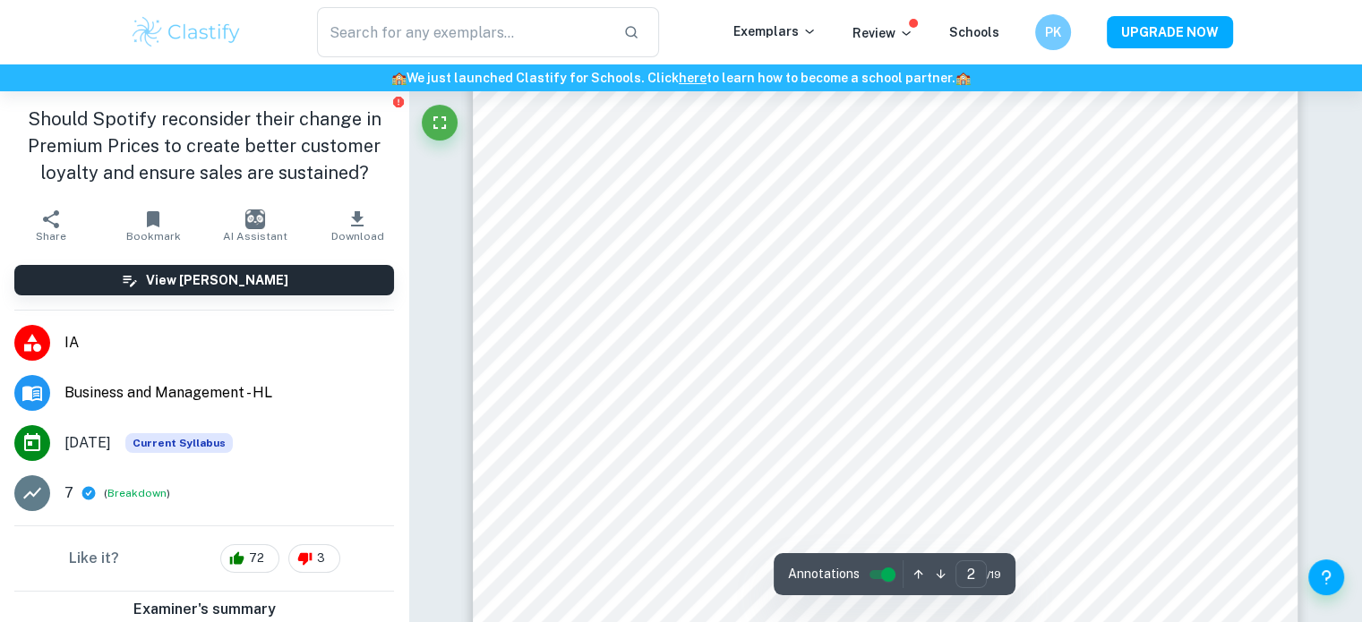
scroll to position [1426, 0]
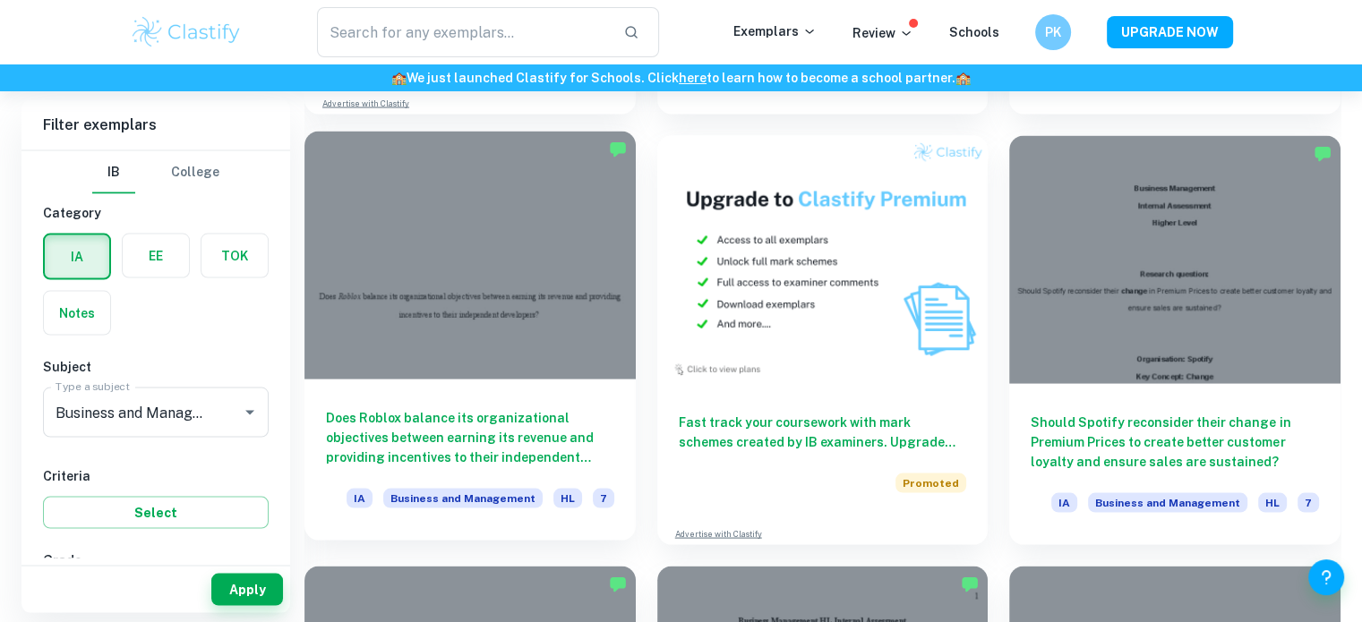
scroll to position [3518, 0]
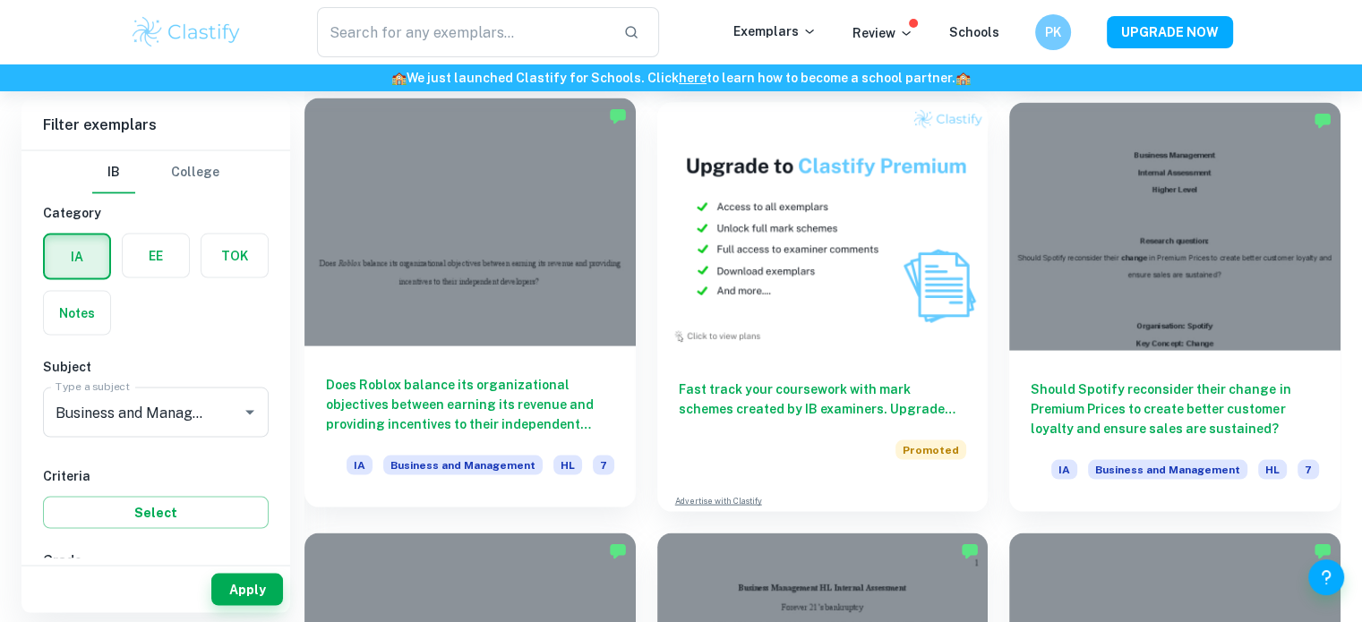
click at [556, 306] on div at bounding box center [469, 223] width 331 height 248
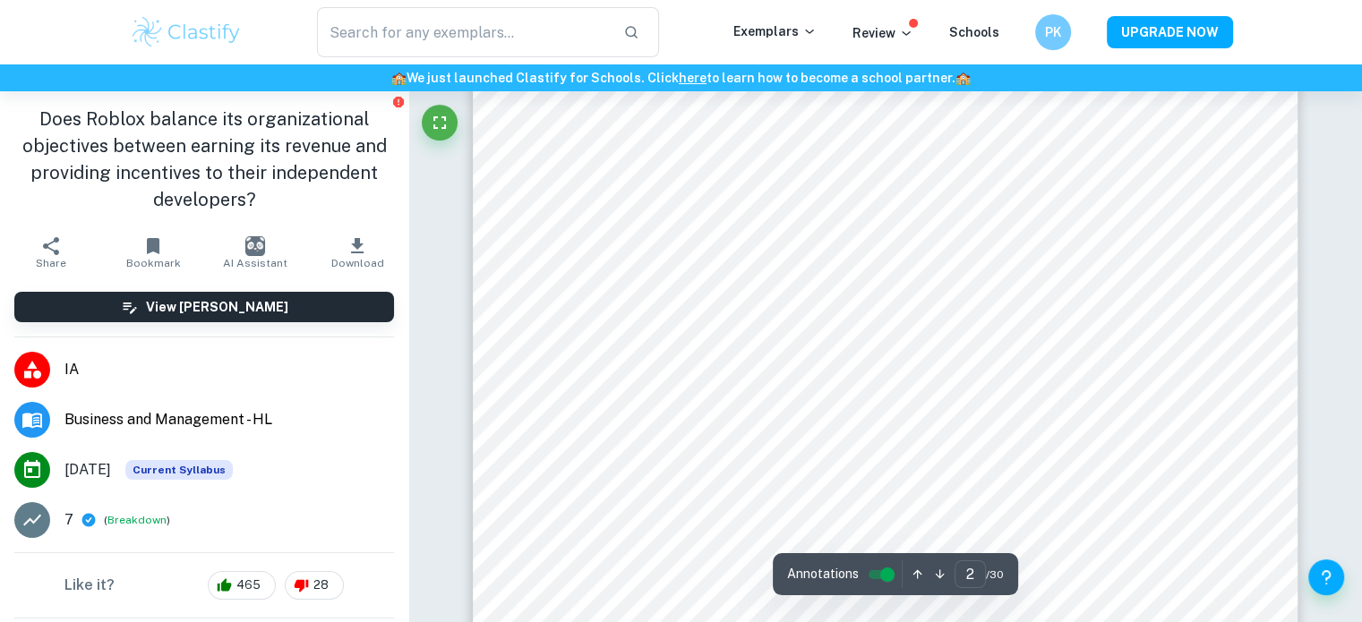
scroll to position [1318, 0]
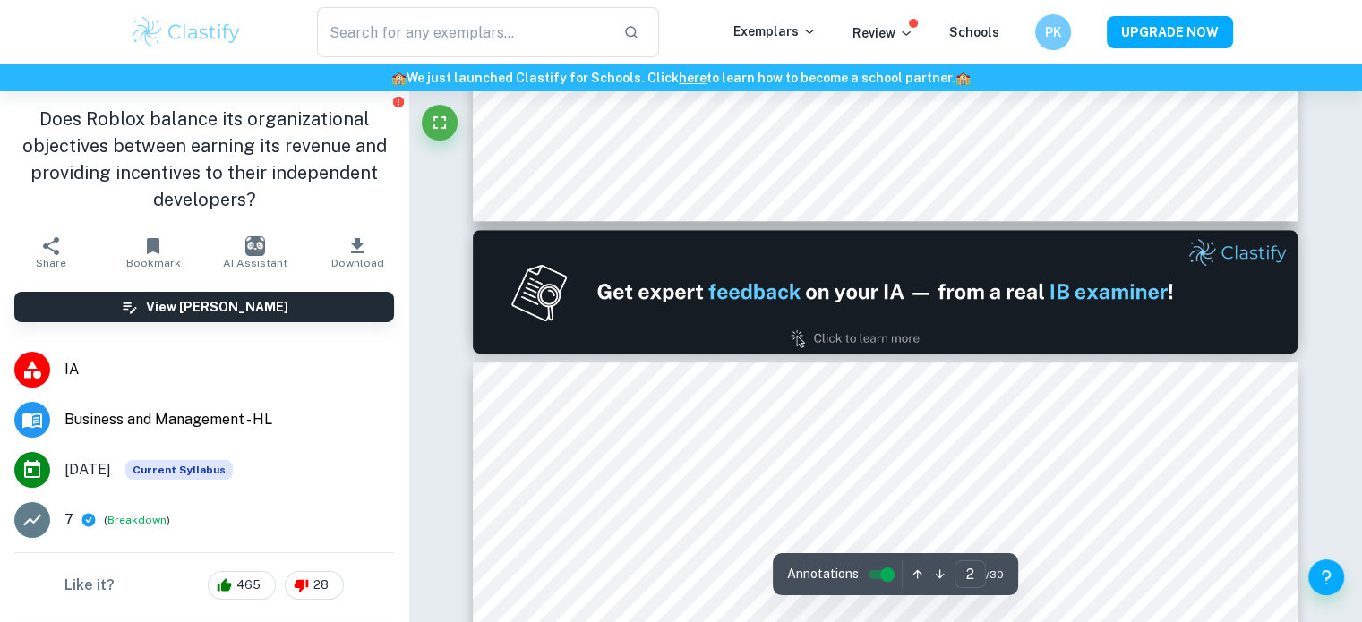
type input "1"
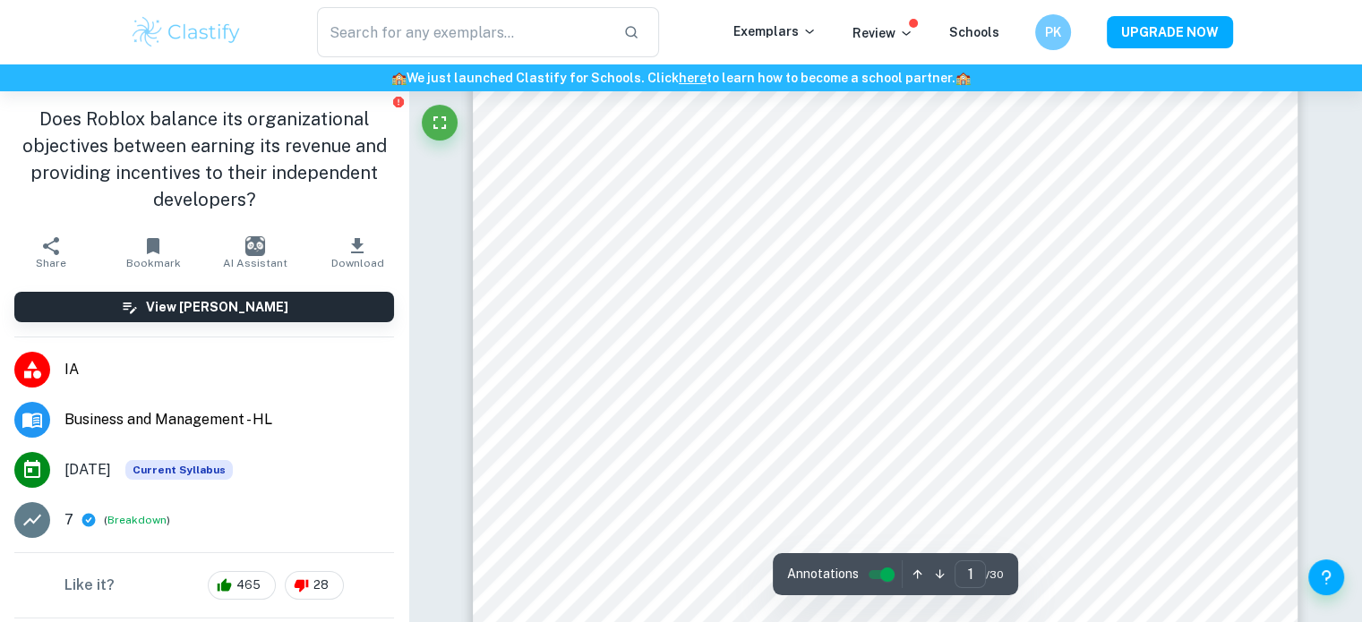
scroll to position [407, 0]
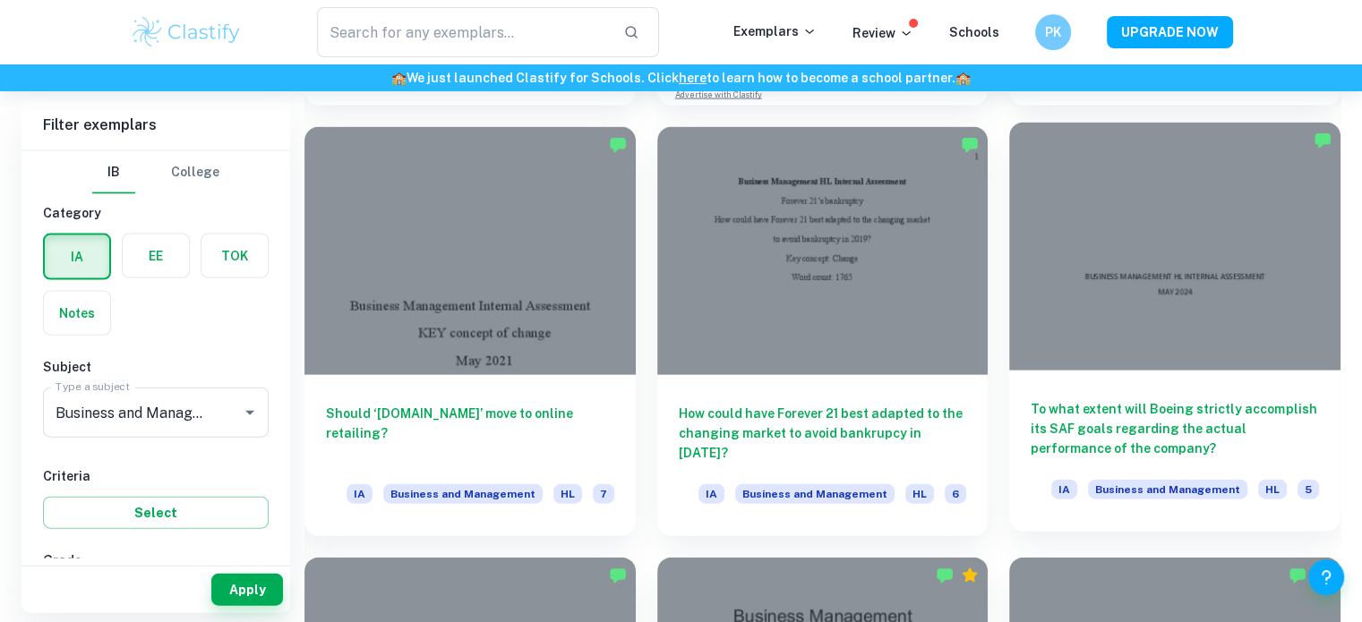
scroll to position [3923, 0]
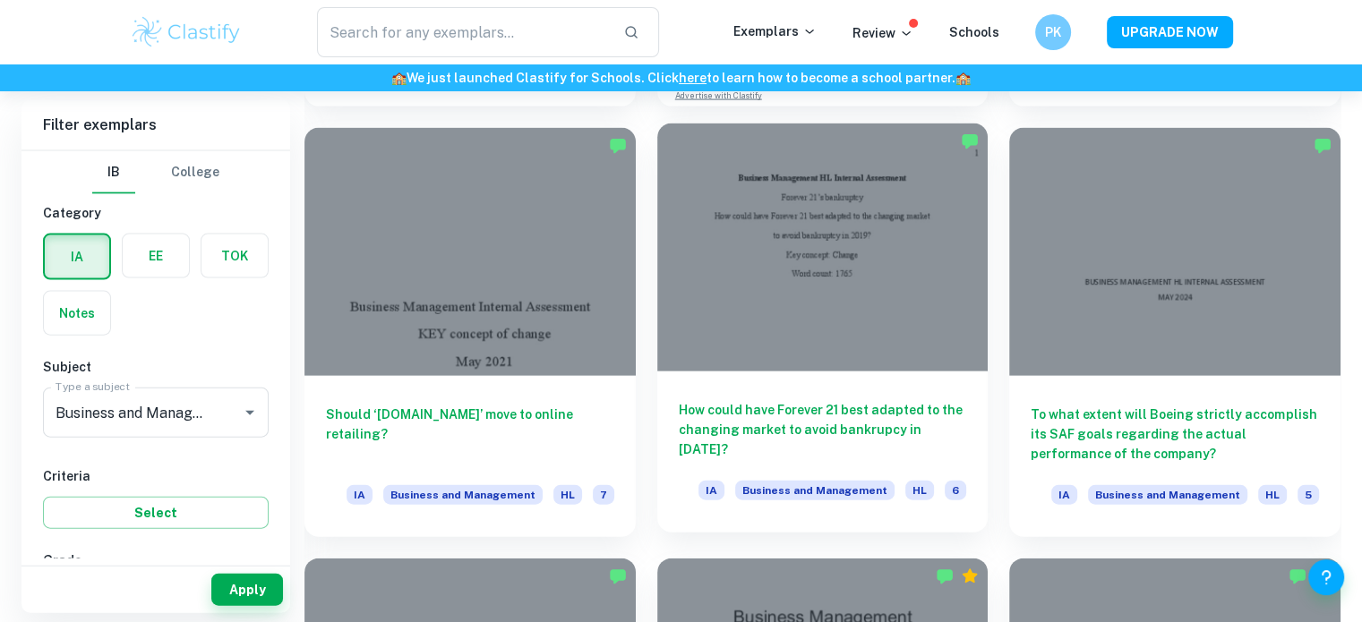
click at [908, 268] on div at bounding box center [822, 248] width 331 height 248
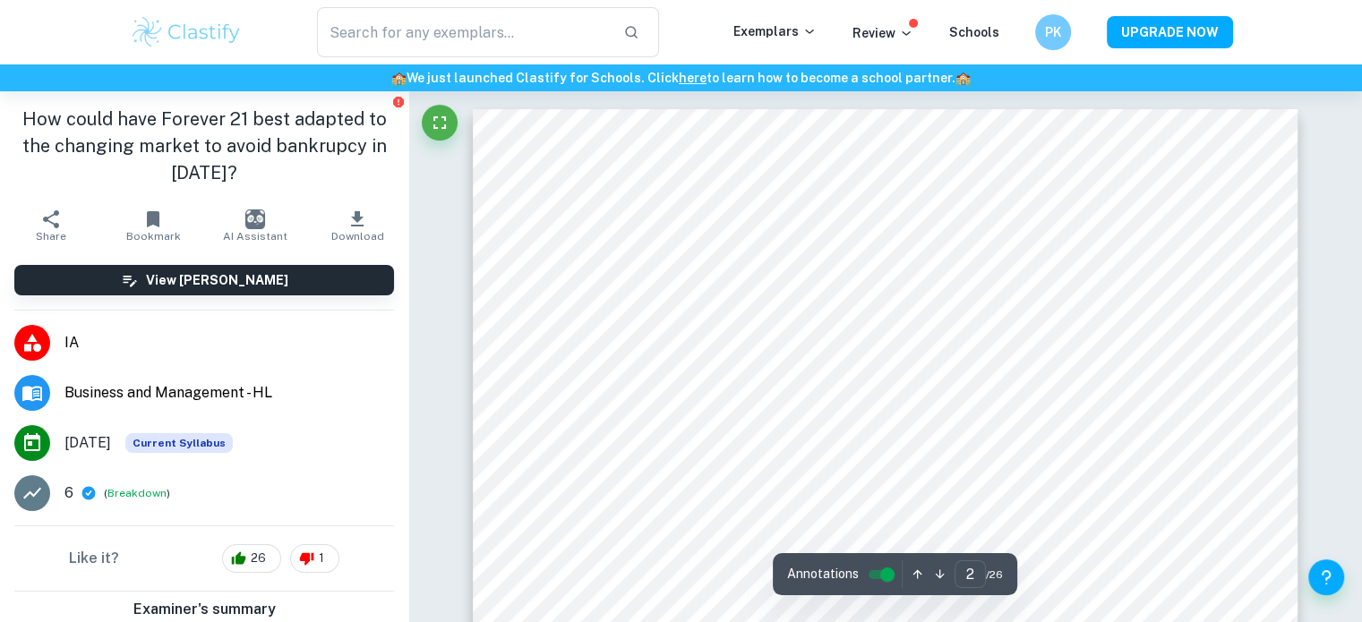
type input "2"
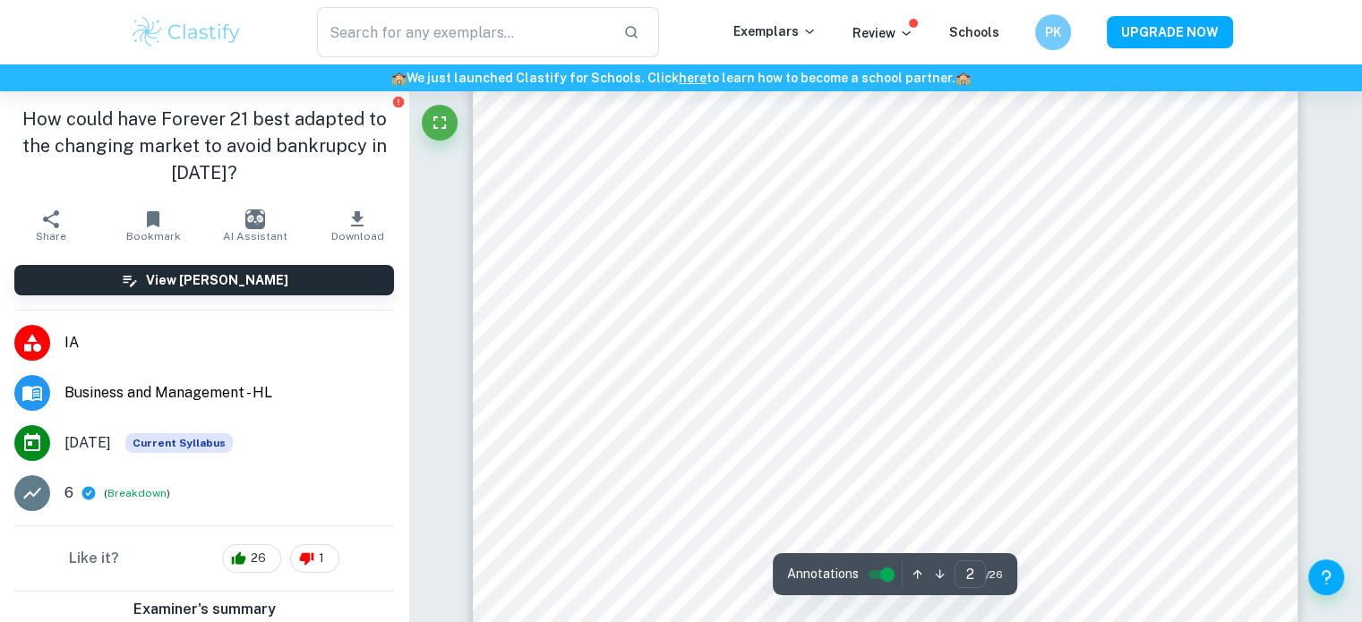
scroll to position [1399, 0]
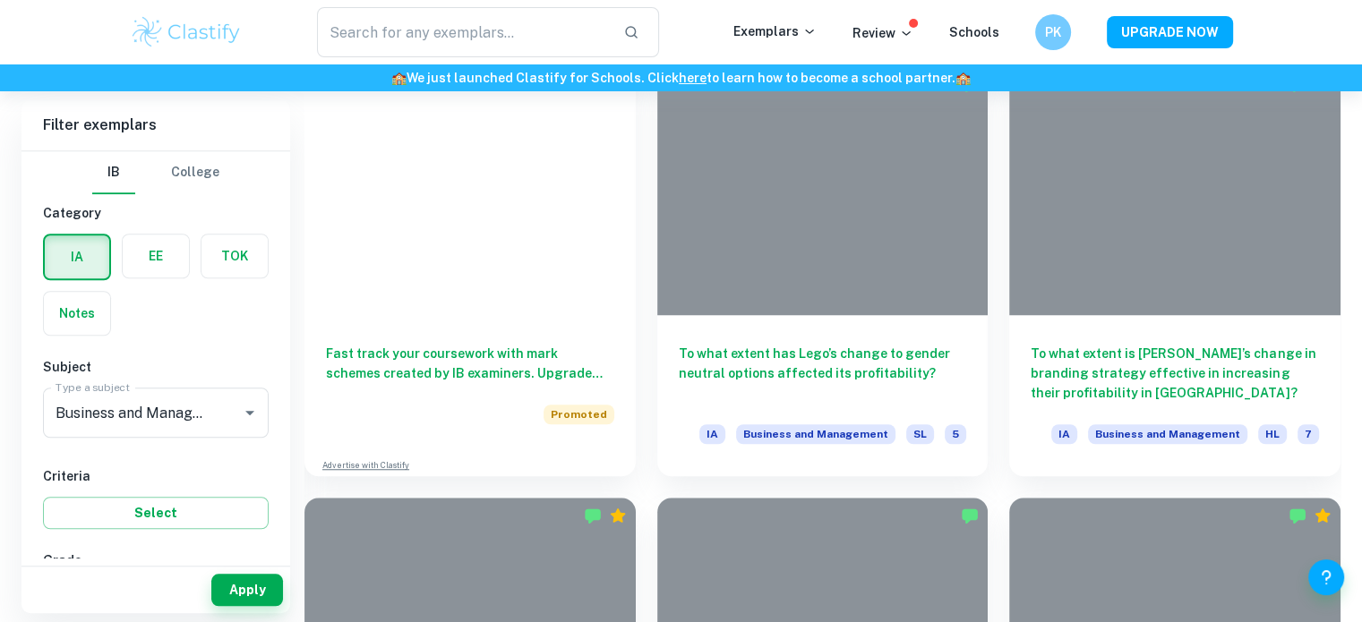
scroll to position [3923, 0]
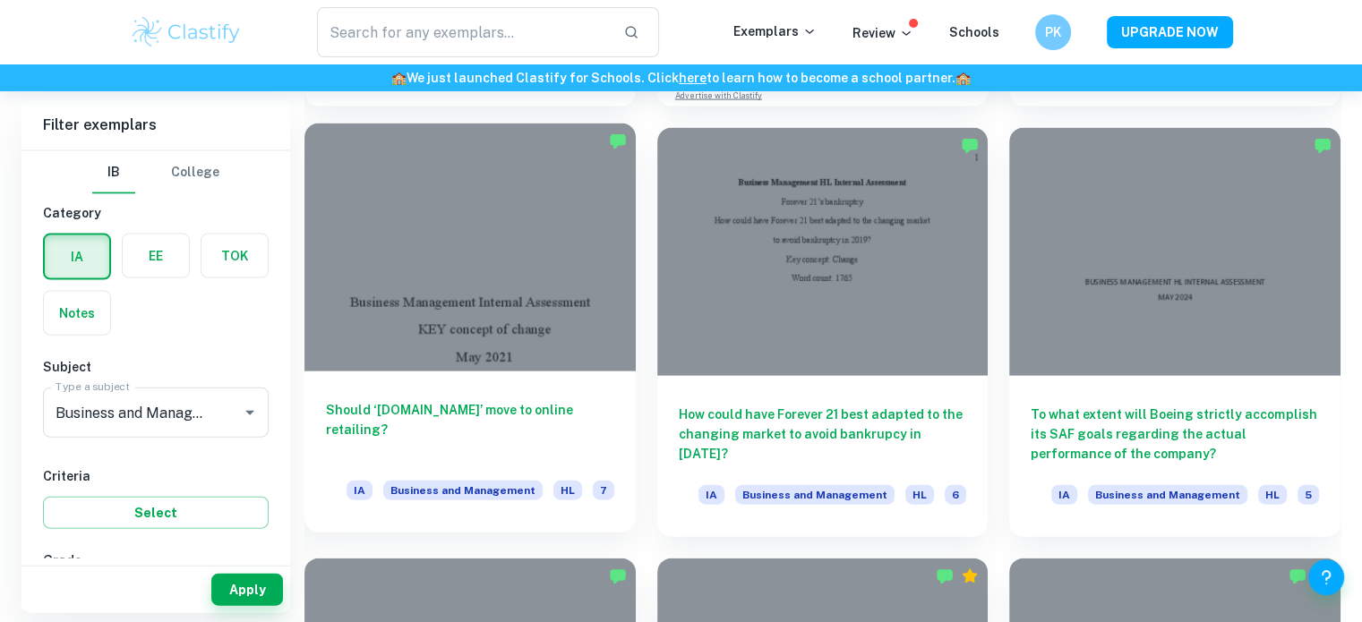
click at [481, 357] on div at bounding box center [469, 248] width 331 height 248
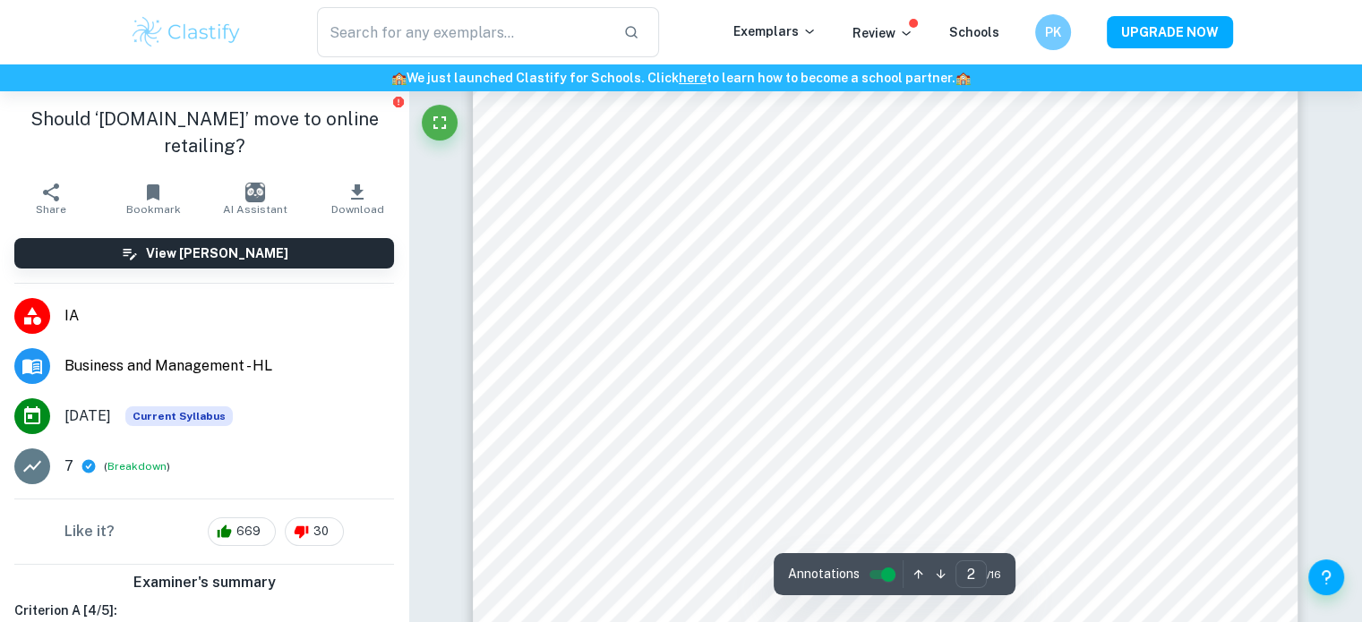
scroll to position [1365, 0]
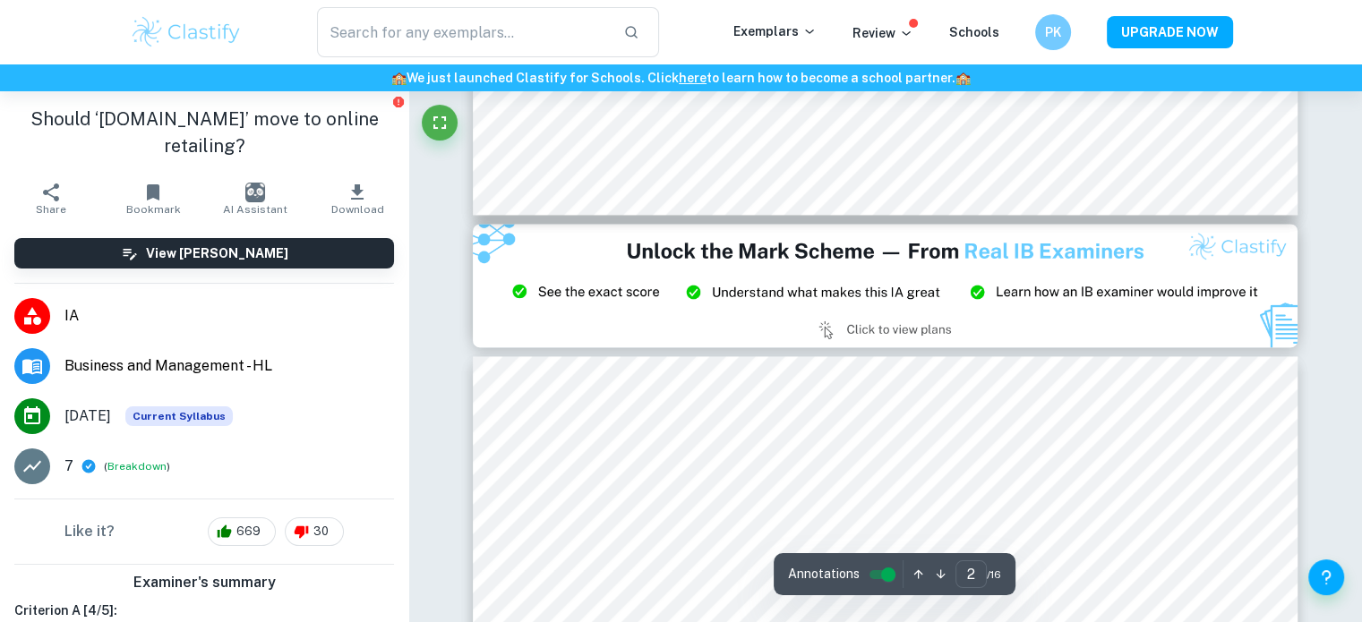
type input "3"
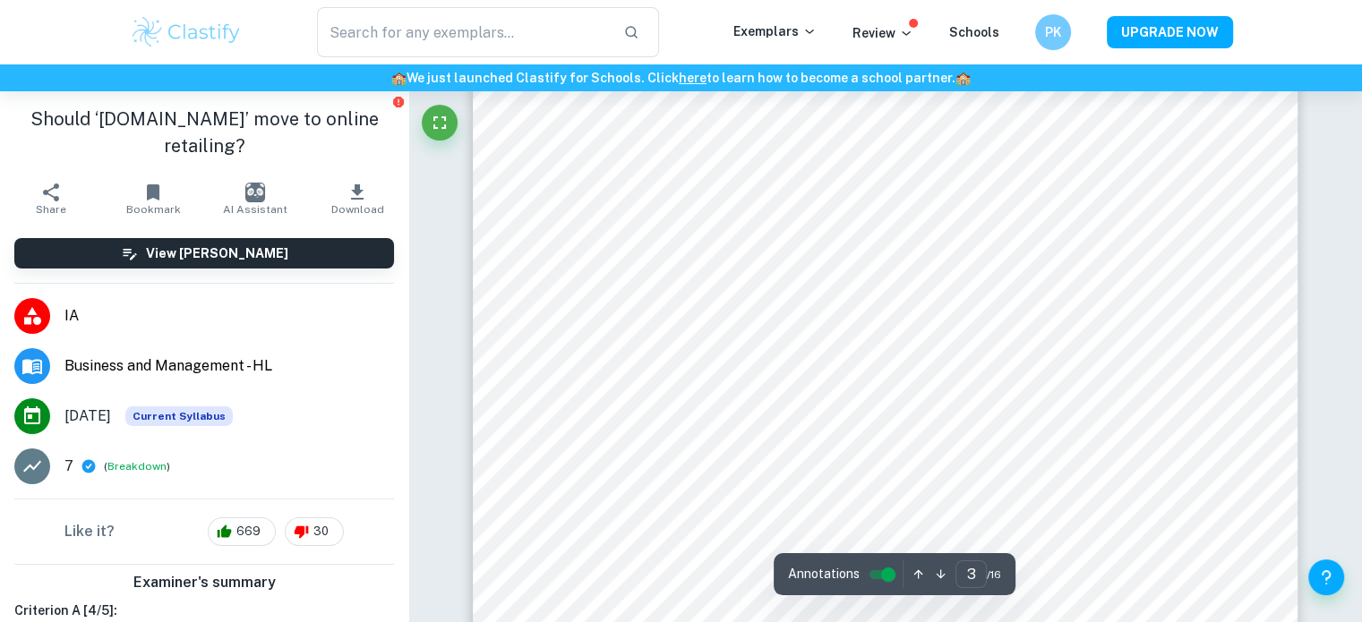
scroll to position [2778, 0]
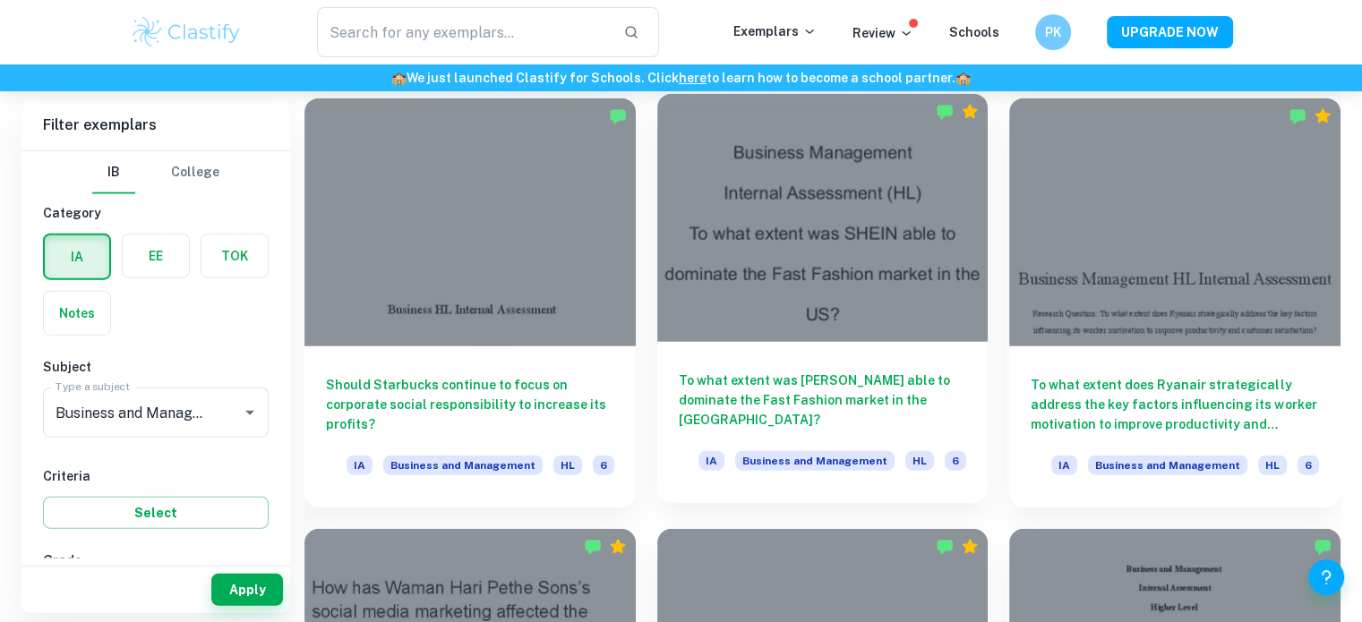
scroll to position [4386, 0]
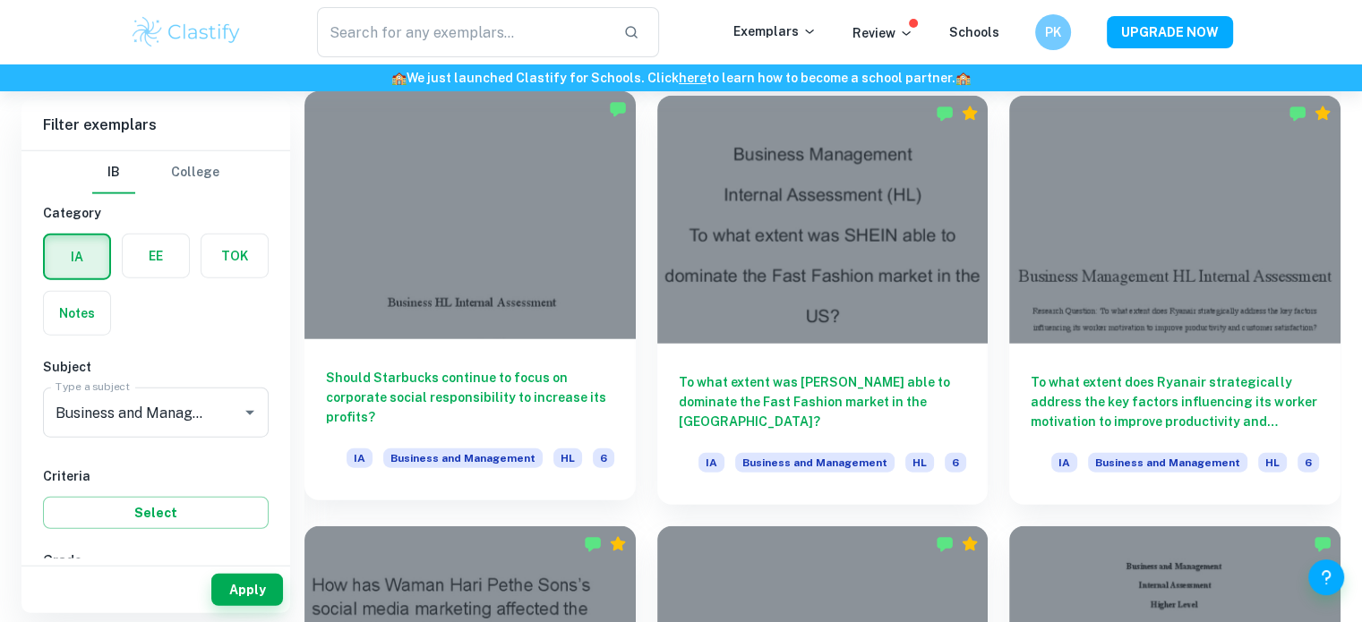
click at [496, 310] on div at bounding box center [469, 215] width 331 height 248
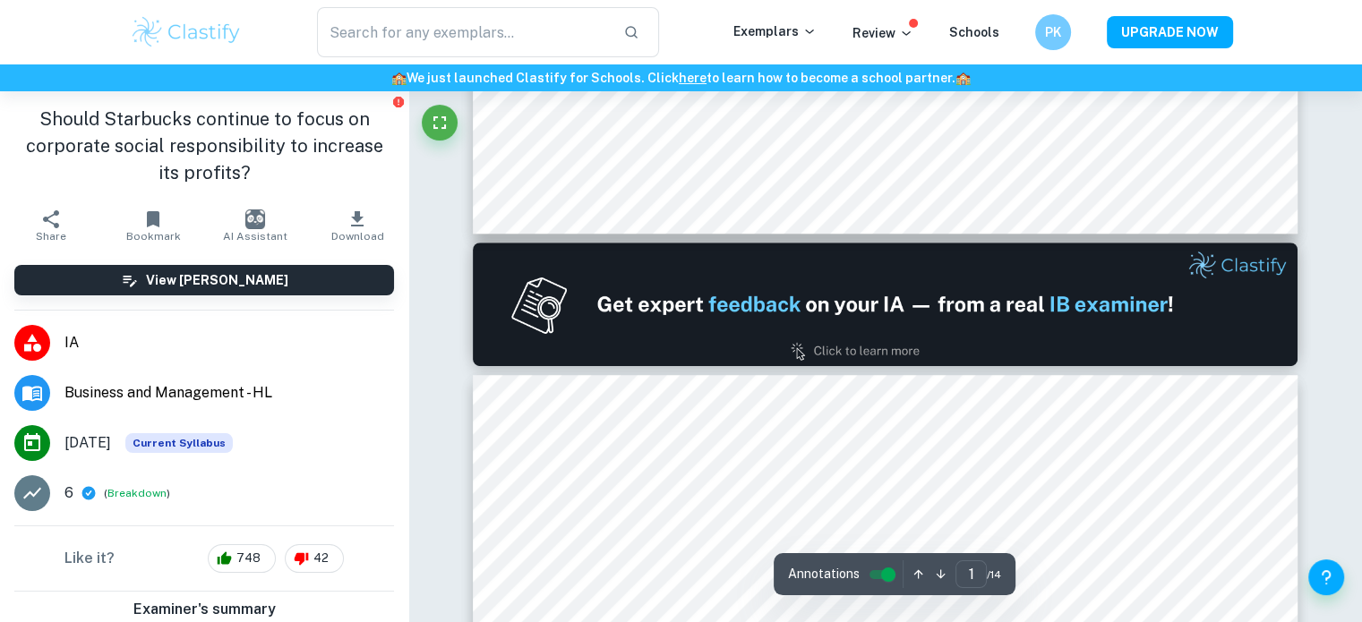
type input "2"
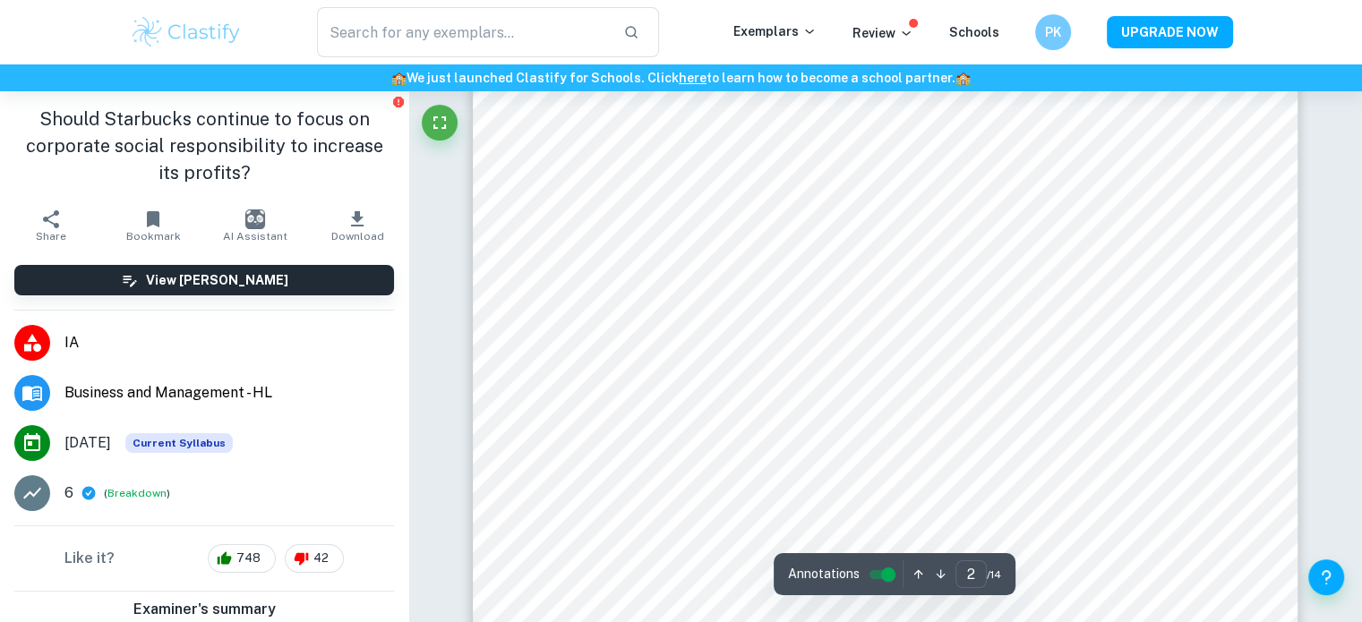
scroll to position [1728, 0]
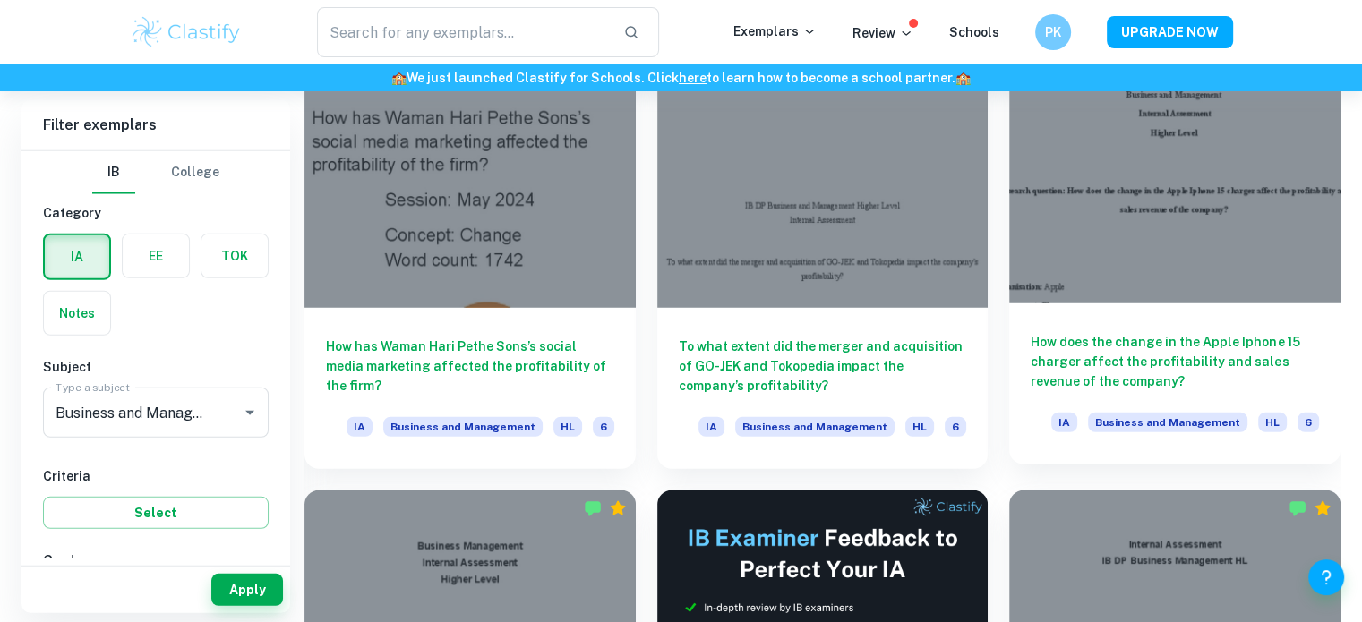
scroll to position [4928, 0]
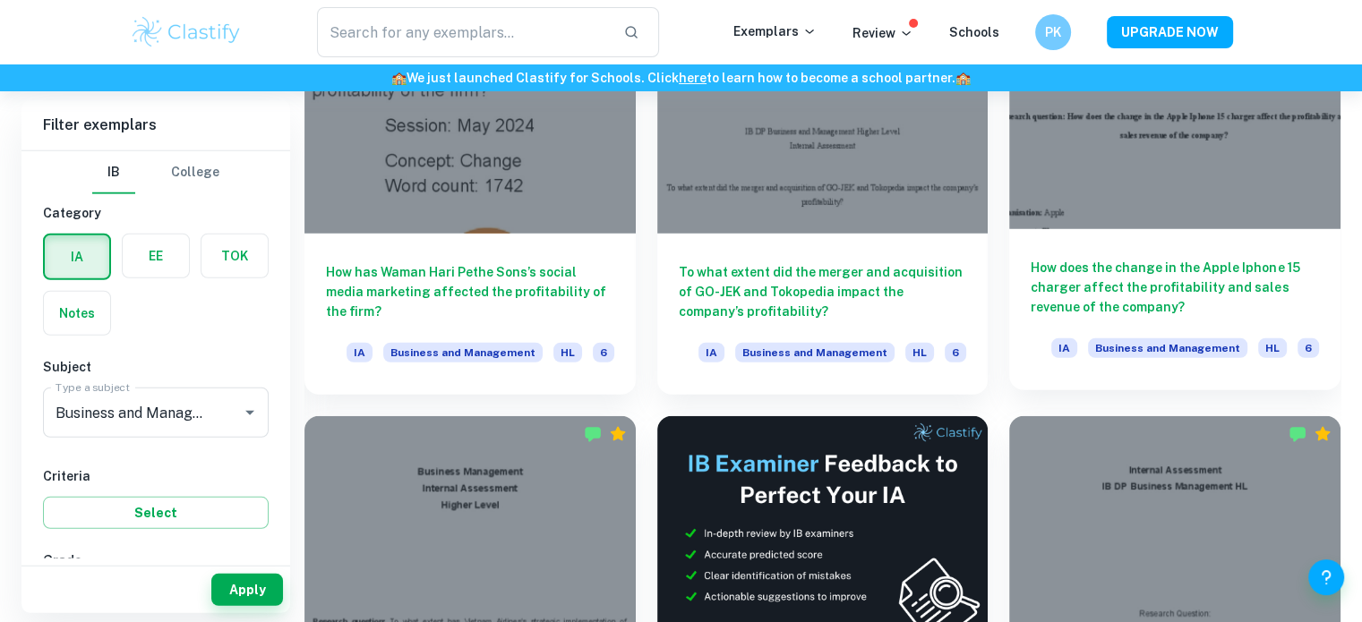
click at [1146, 202] on div at bounding box center [1174, 104] width 331 height 248
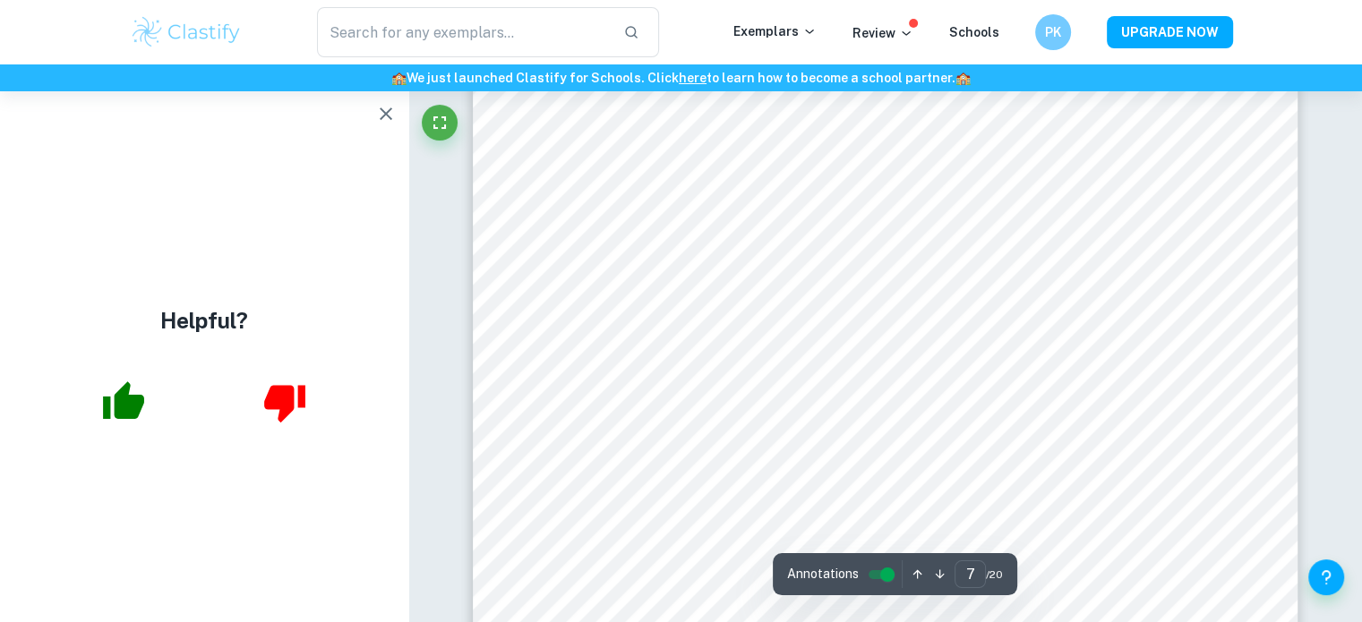
scroll to position [7967, 0]
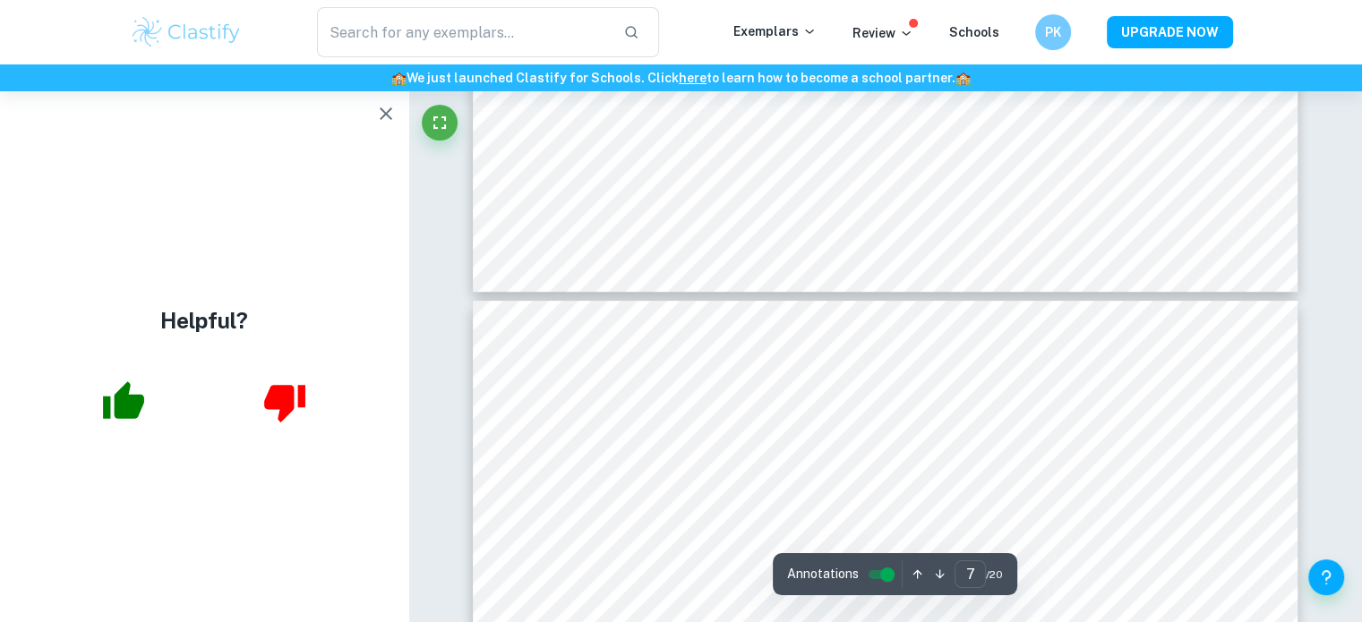
type input "6"
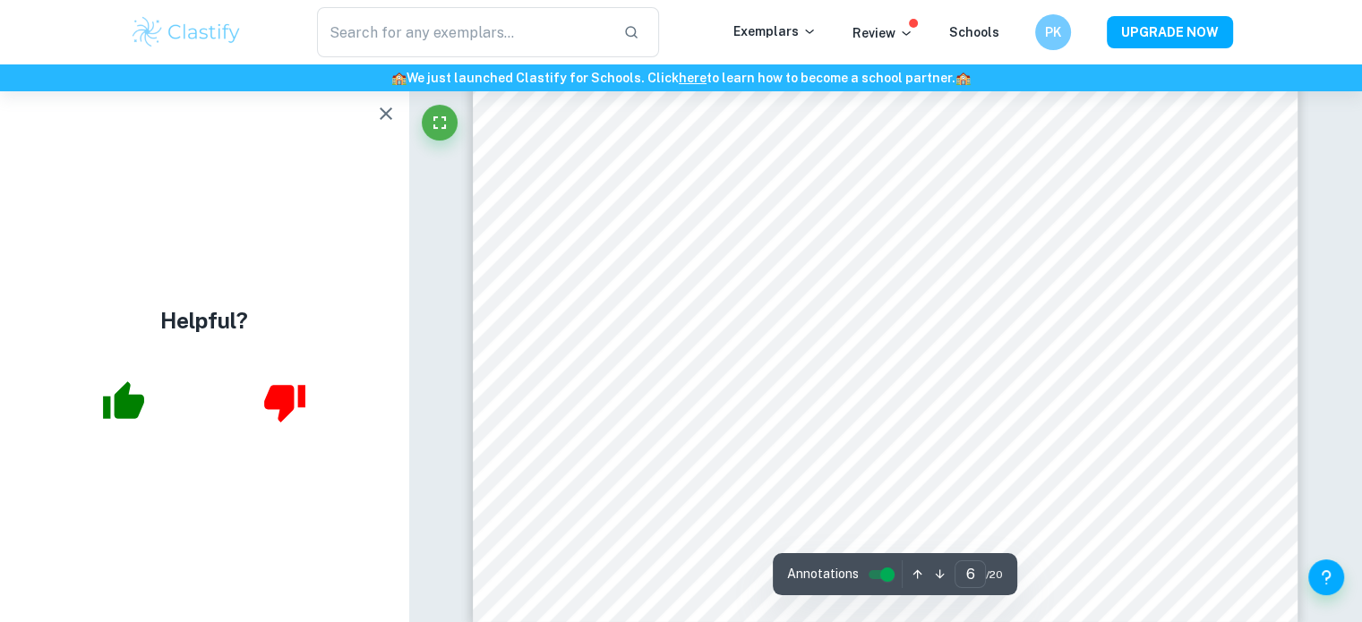
scroll to position [6786, 0]
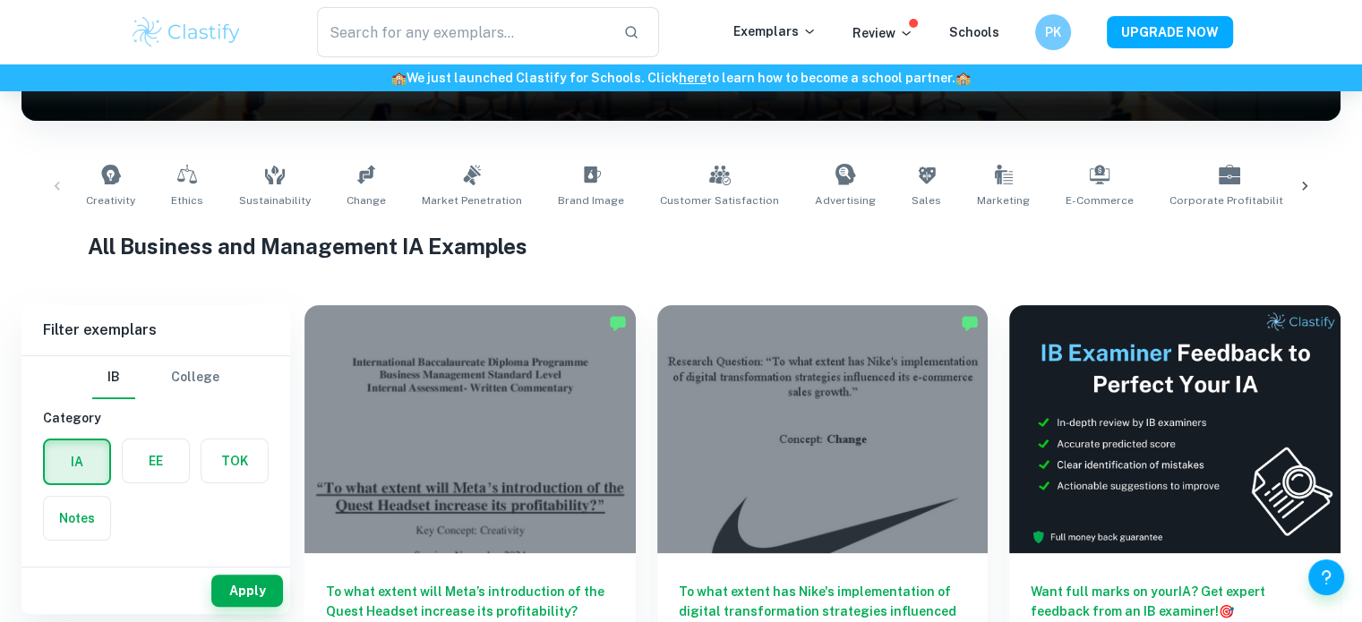
scroll to position [295, 0]
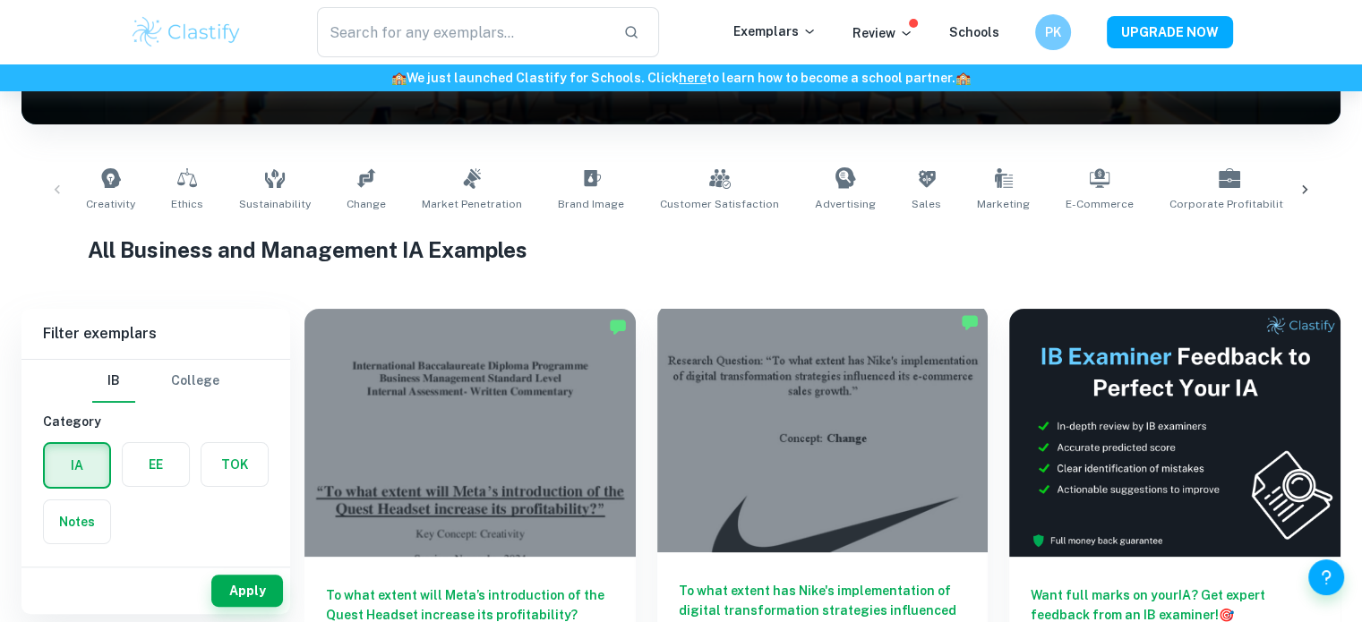
click at [727, 437] on div at bounding box center [822, 428] width 331 height 248
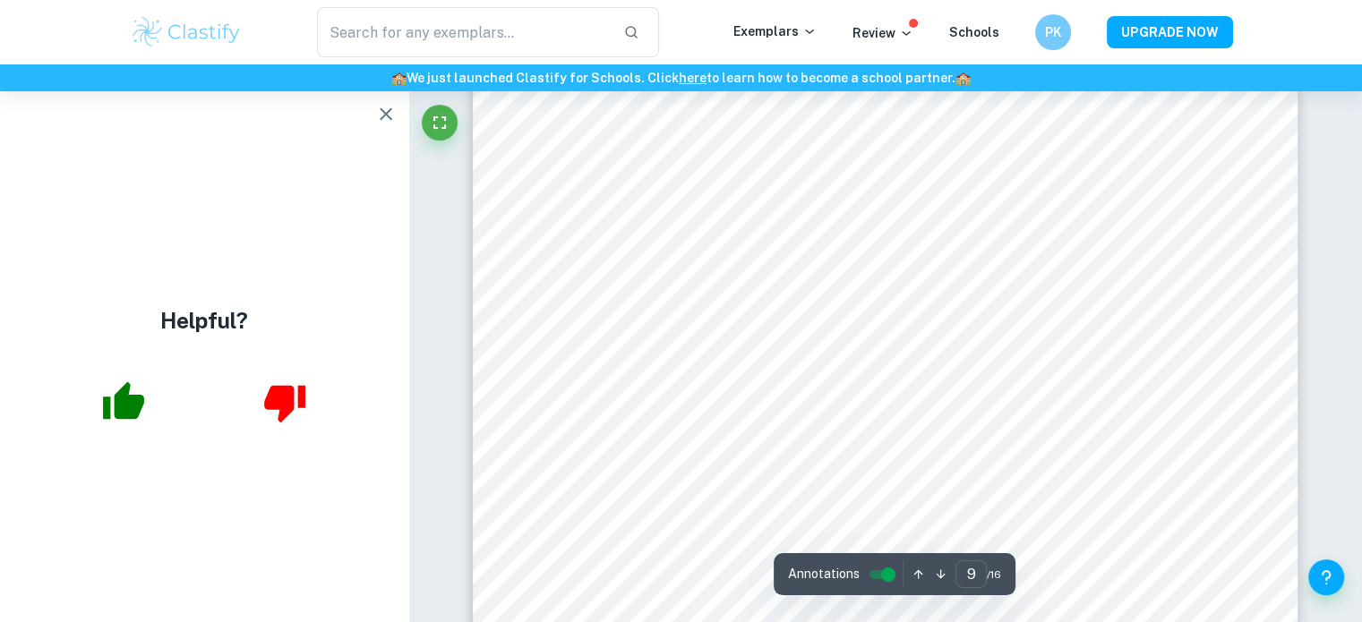
scroll to position [9390, 0]
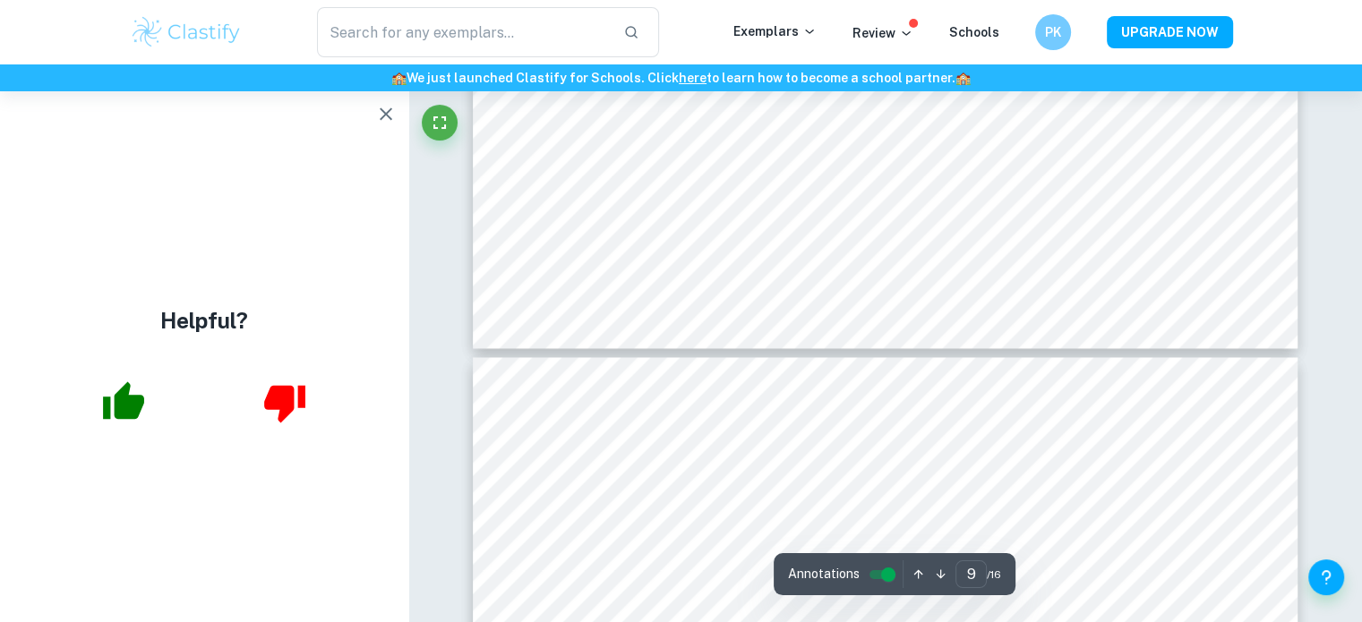
type input "10"
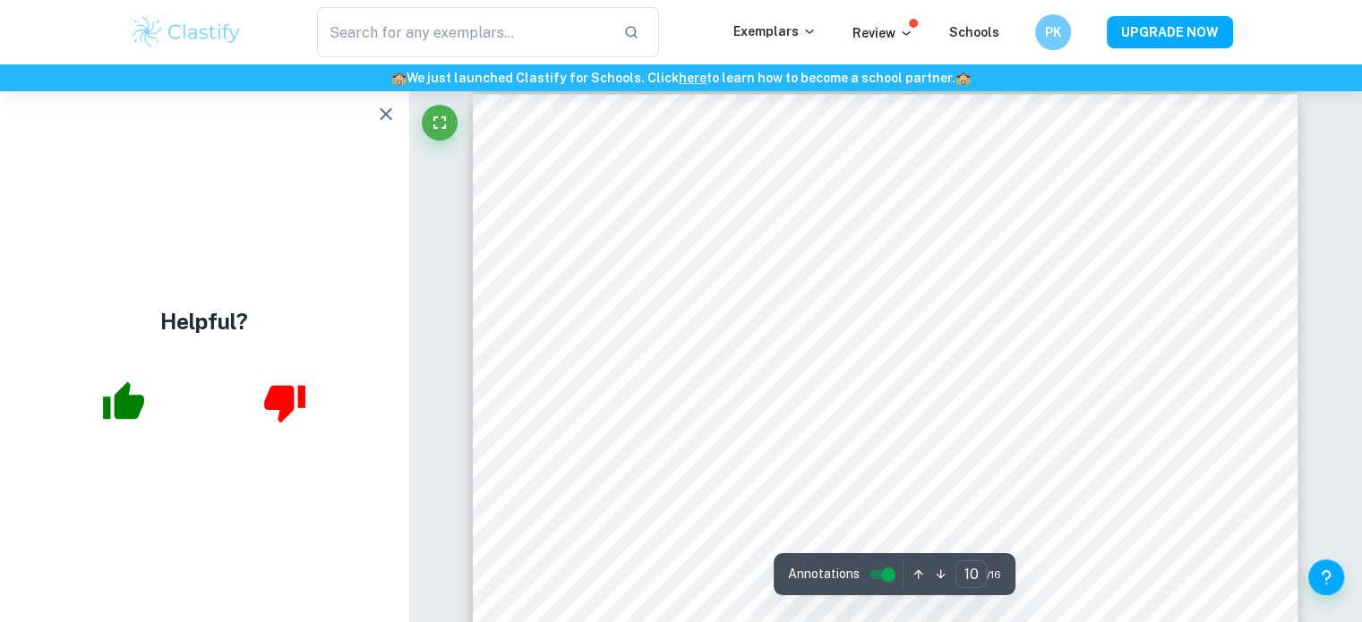
scroll to position [10101, 0]
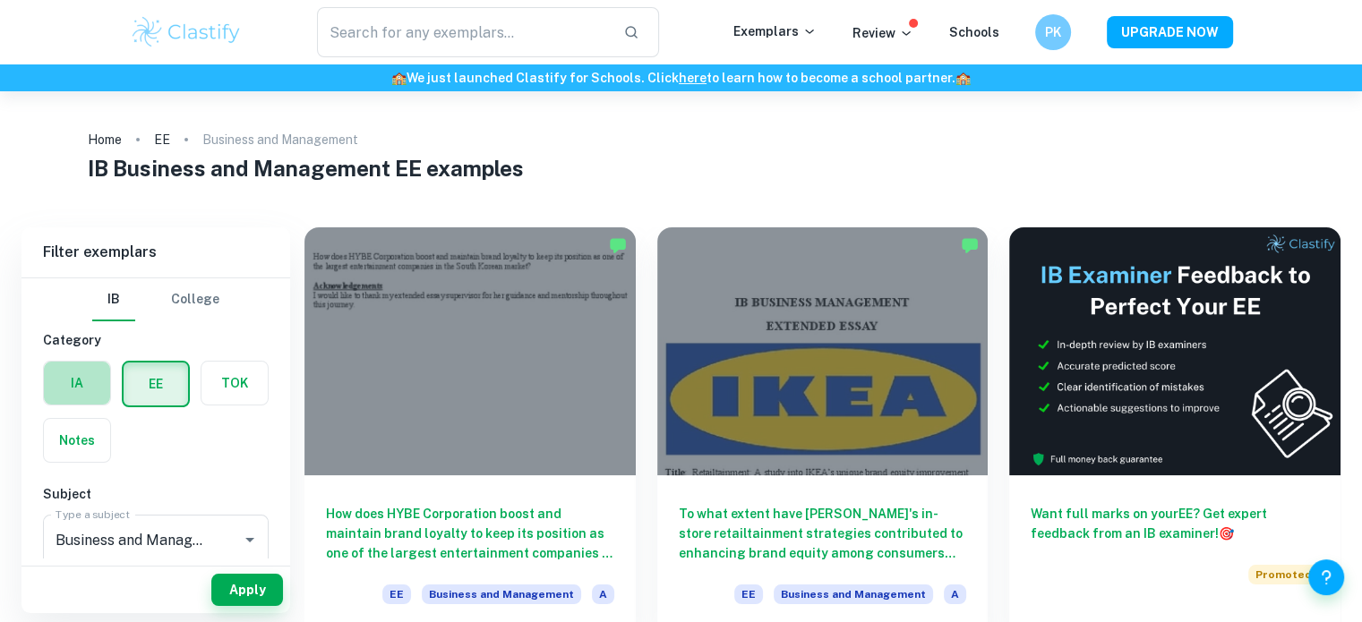
click at [64, 382] on label "button" at bounding box center [77, 383] width 66 height 43
click at [0, 0] on input "radio" at bounding box center [0, 0] width 0 height 0
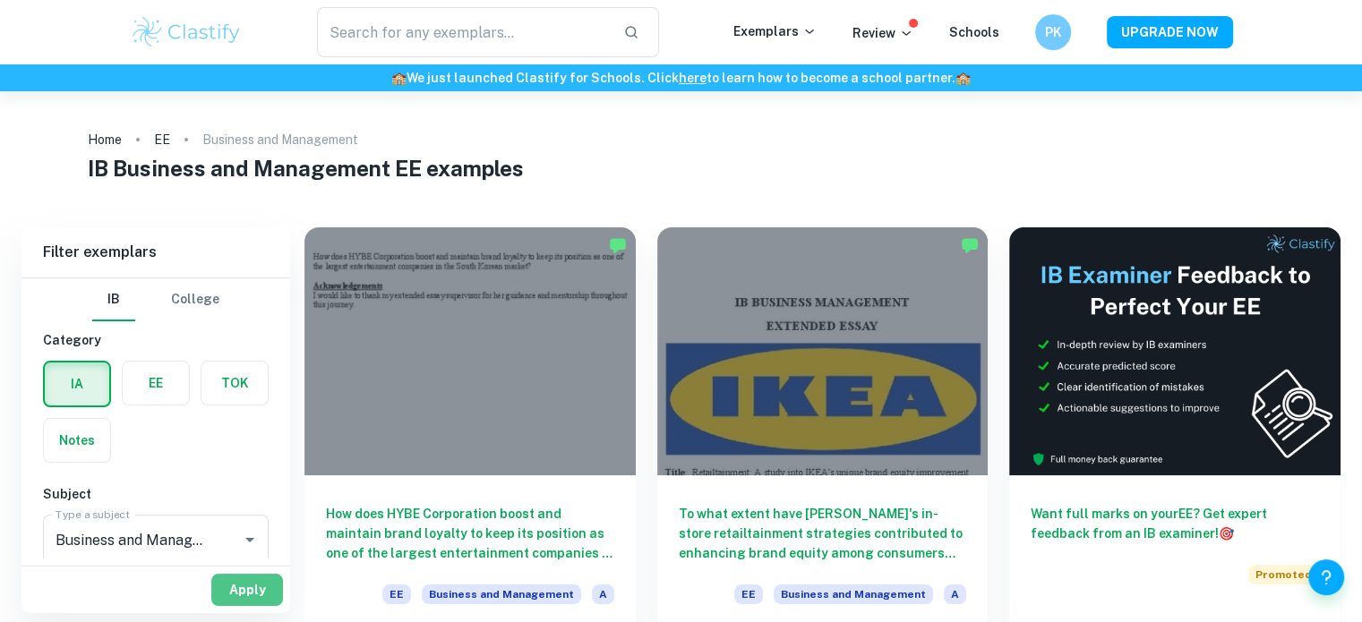
click at [252, 588] on button "Apply" at bounding box center [247, 590] width 72 height 32
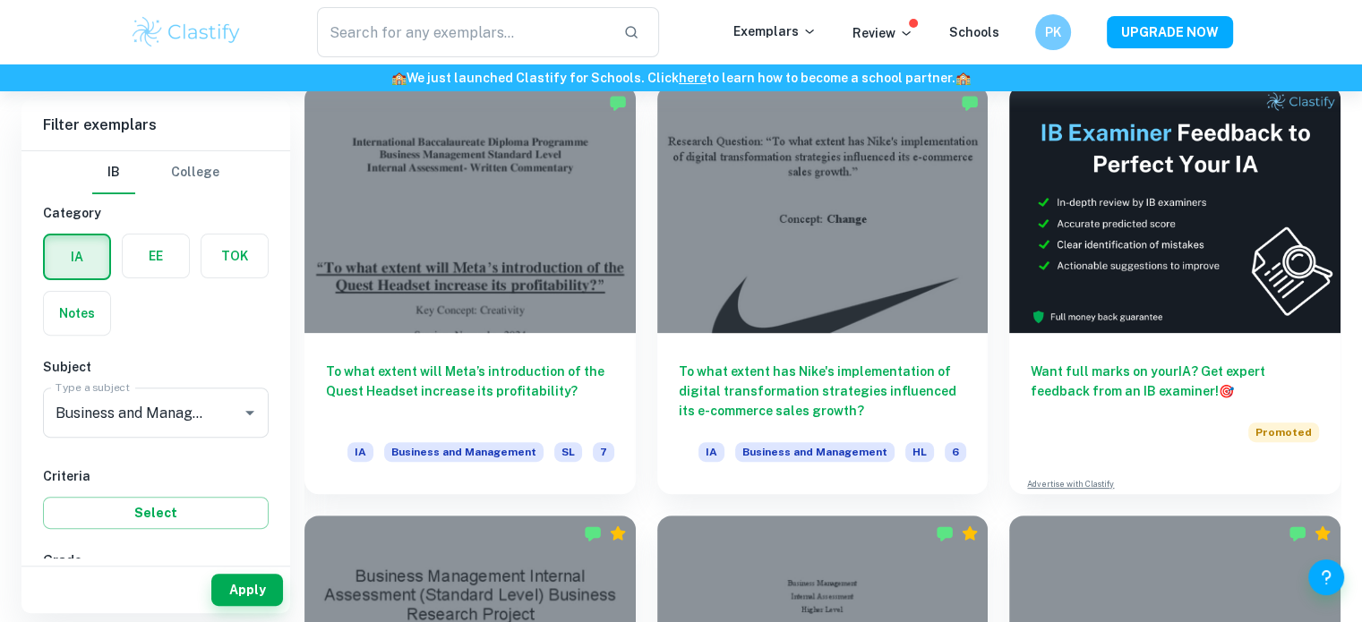
scroll to position [519, 0]
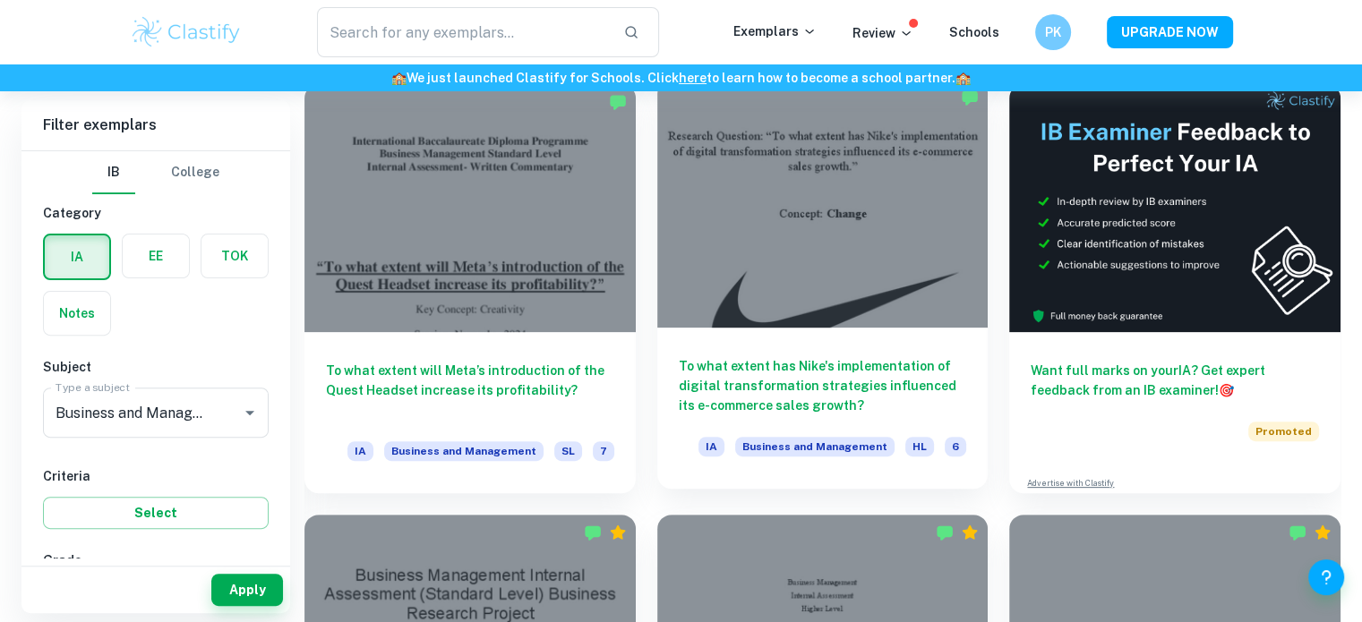
click at [734, 282] on div at bounding box center [822, 204] width 331 height 248
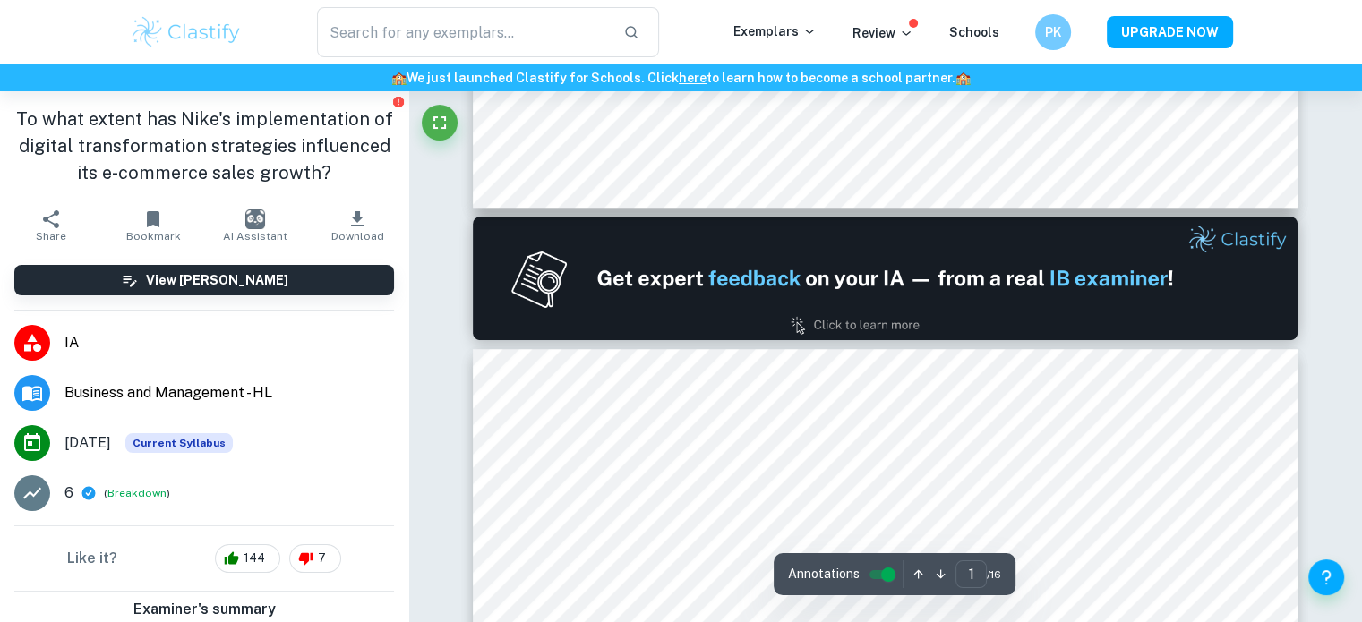
type input "2"
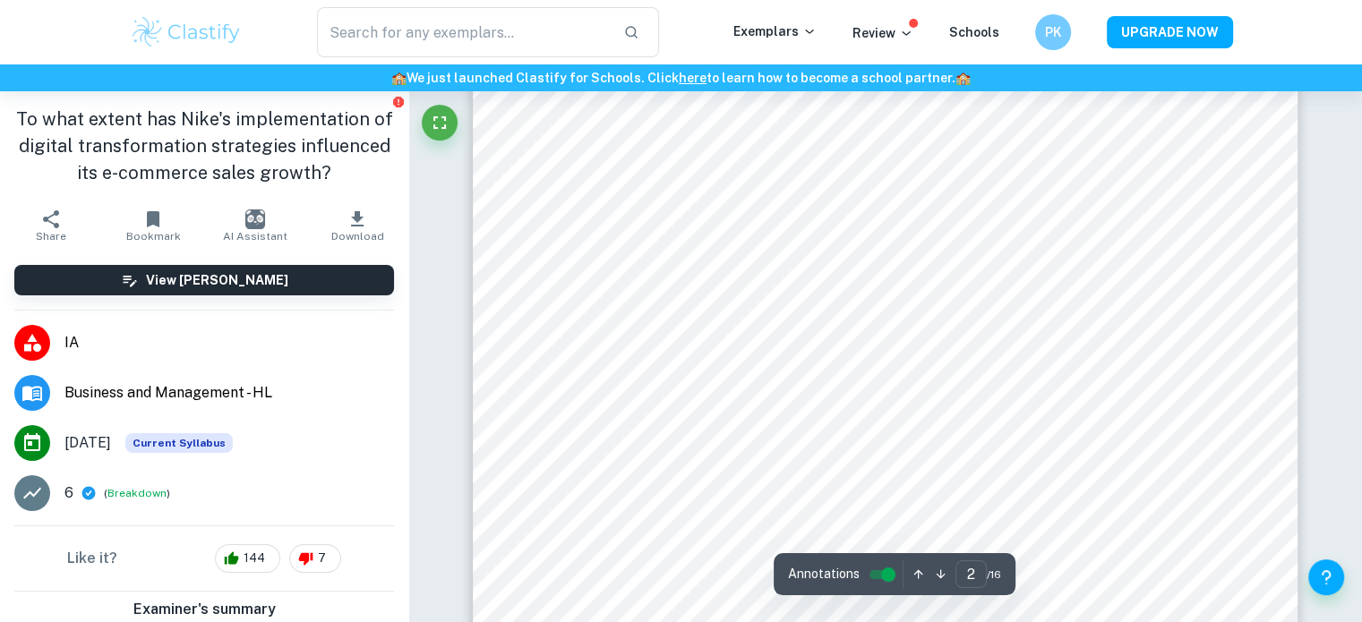
scroll to position [1393, 0]
